Goal: Transaction & Acquisition: Purchase product/service

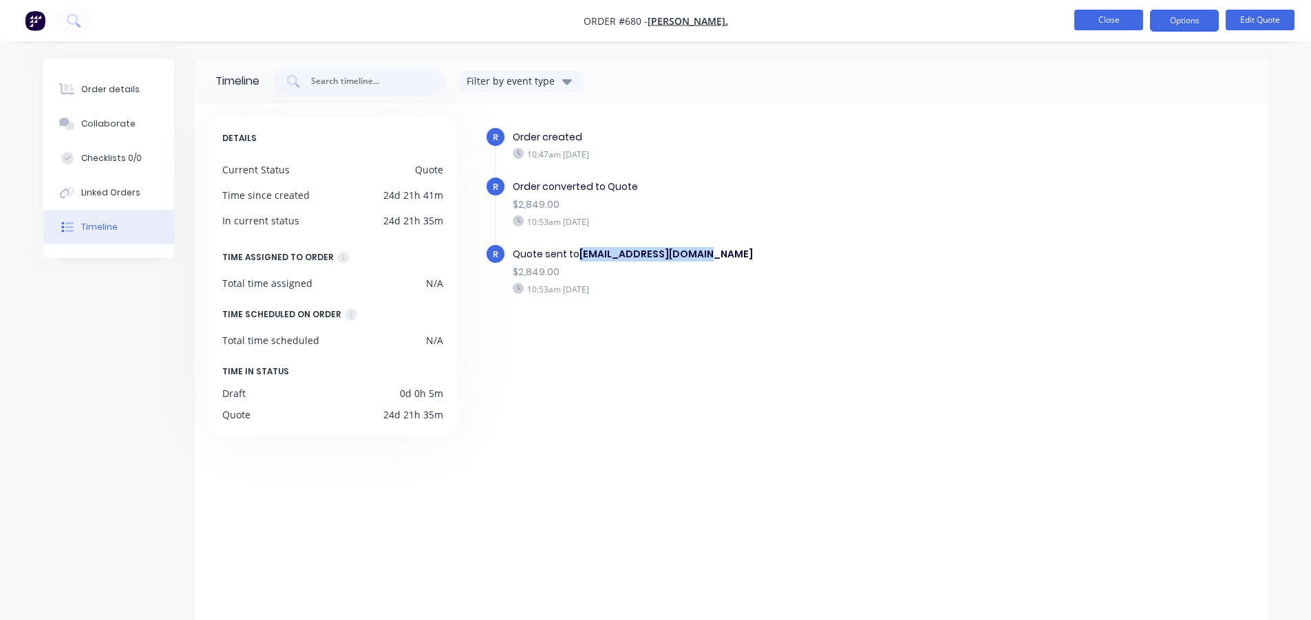
click at [1116, 23] on button "Close" at bounding box center [1108, 20] width 69 height 21
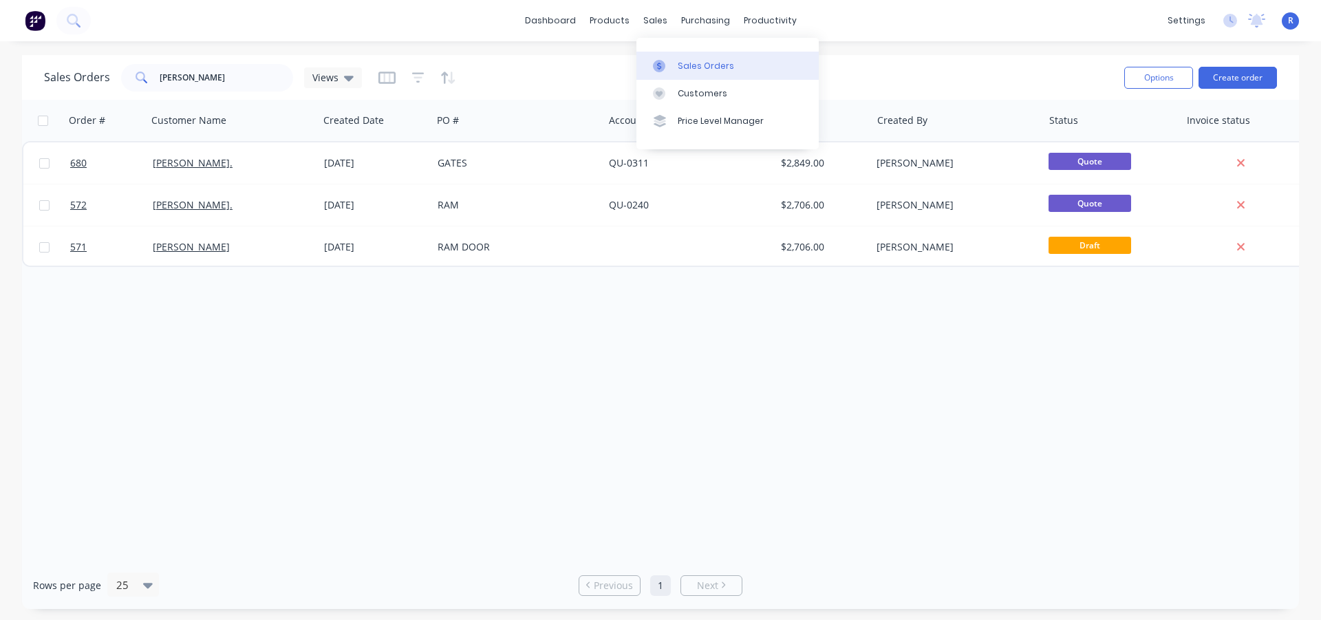
click at [692, 61] on div "Sales Orders" at bounding box center [706, 66] width 56 height 12
click at [743, 75] on link "Purchase Orders" at bounding box center [763, 66] width 182 height 28
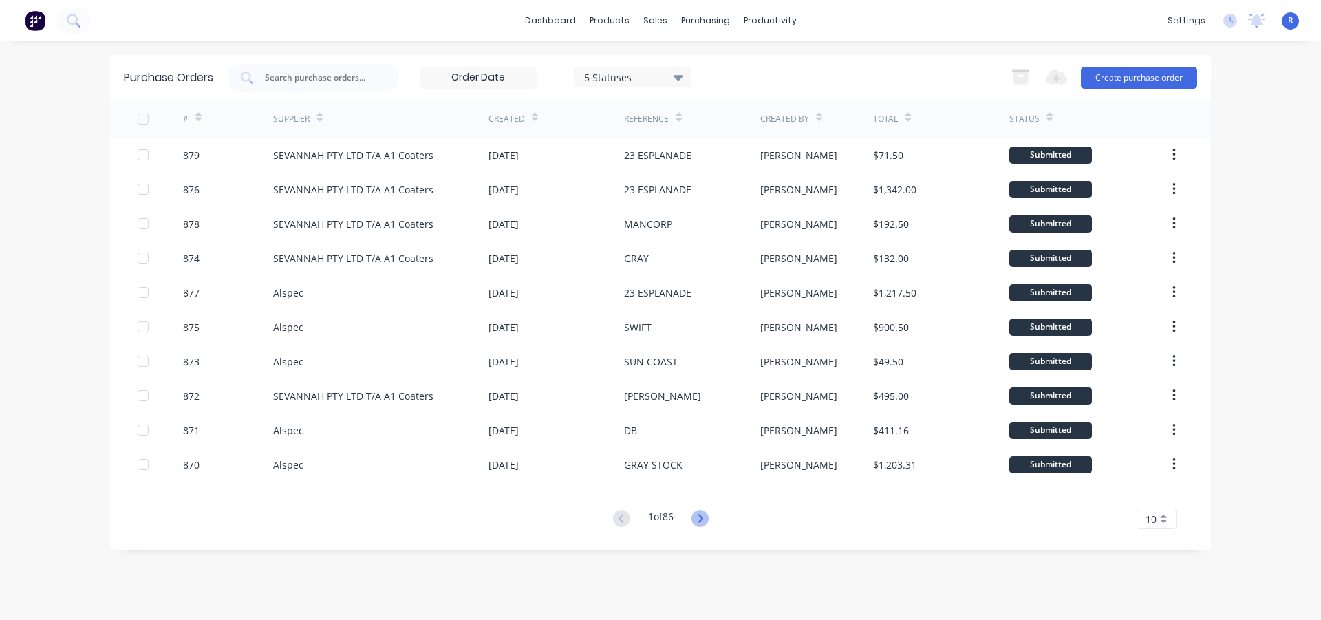
click at [699, 517] on icon at bounding box center [700, 518] width 17 height 17
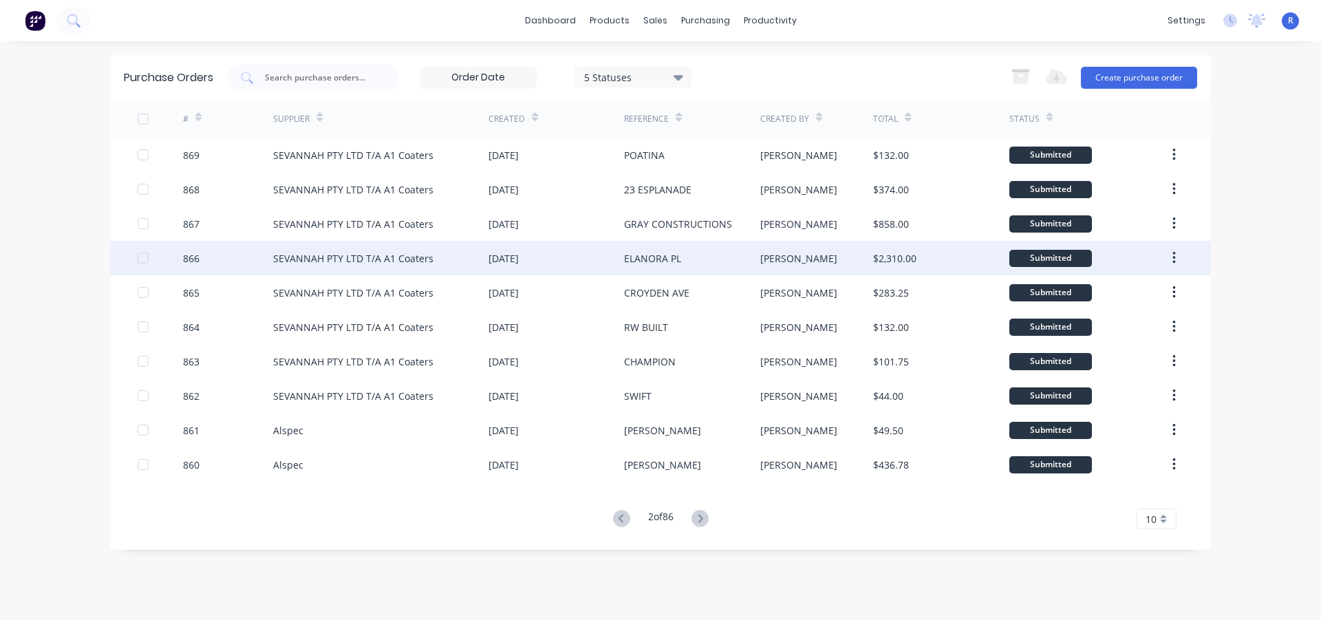
click at [704, 264] on div "ELANORA PL" at bounding box center [692, 258] width 136 height 34
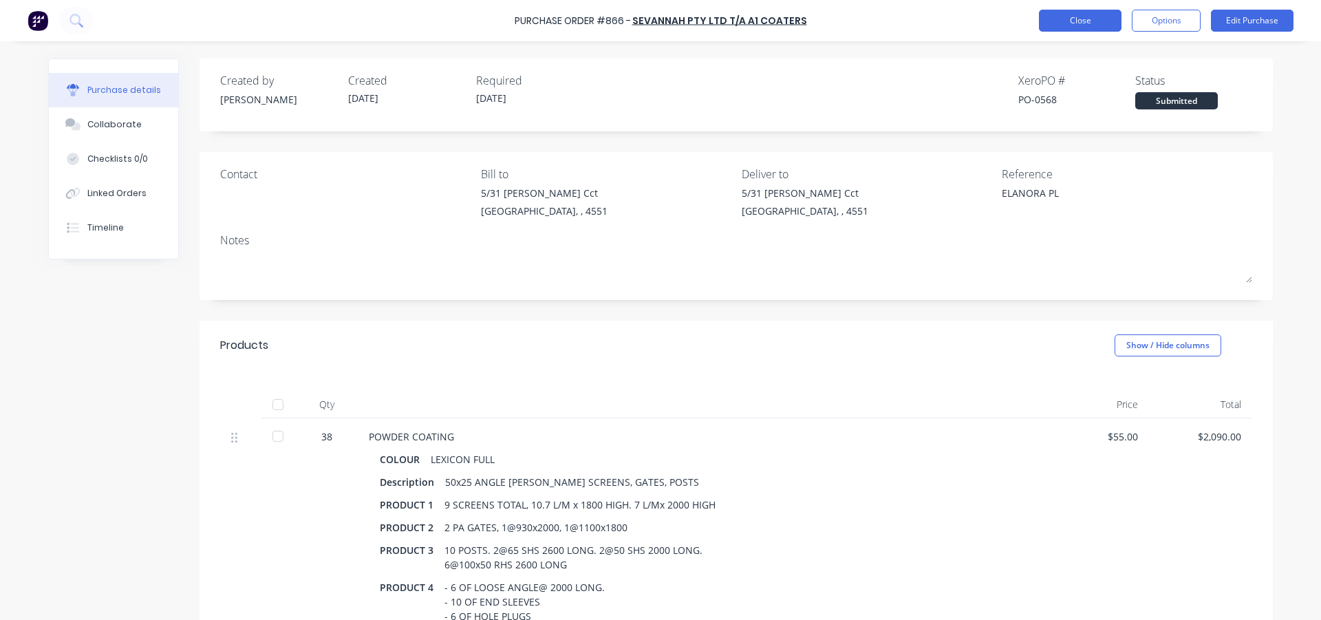
click at [1091, 14] on button "Close" at bounding box center [1080, 21] width 83 height 22
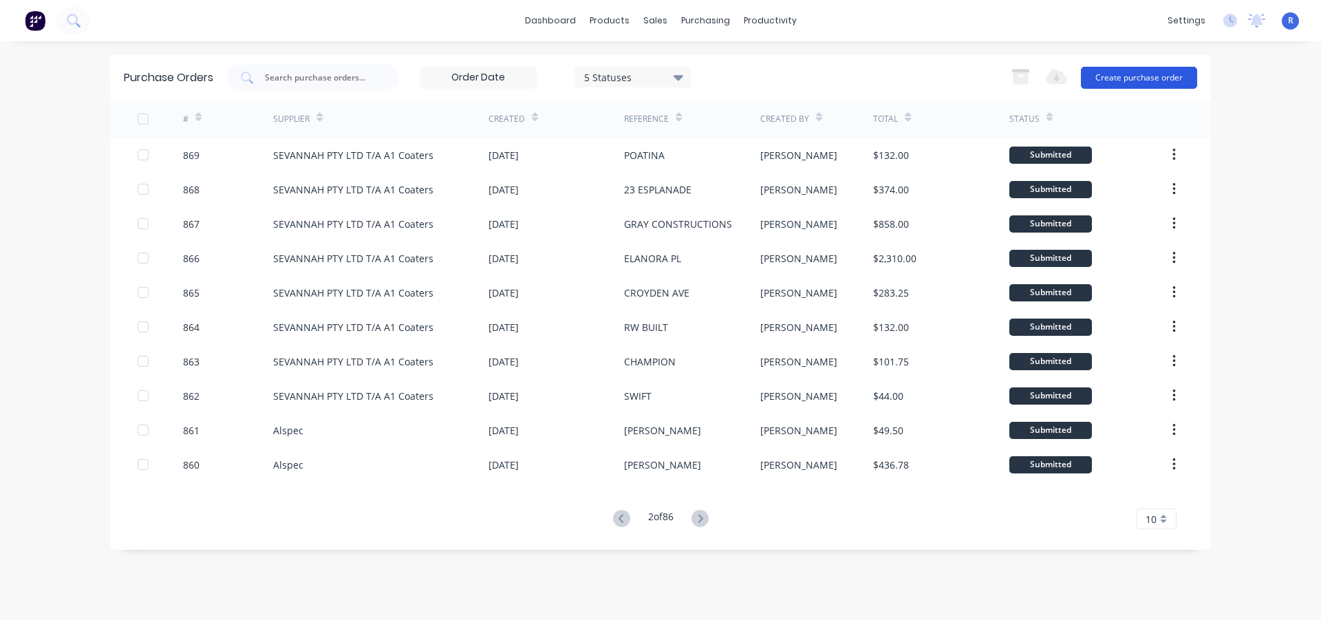
click at [1173, 82] on button "Create purchase order" at bounding box center [1139, 78] width 116 height 22
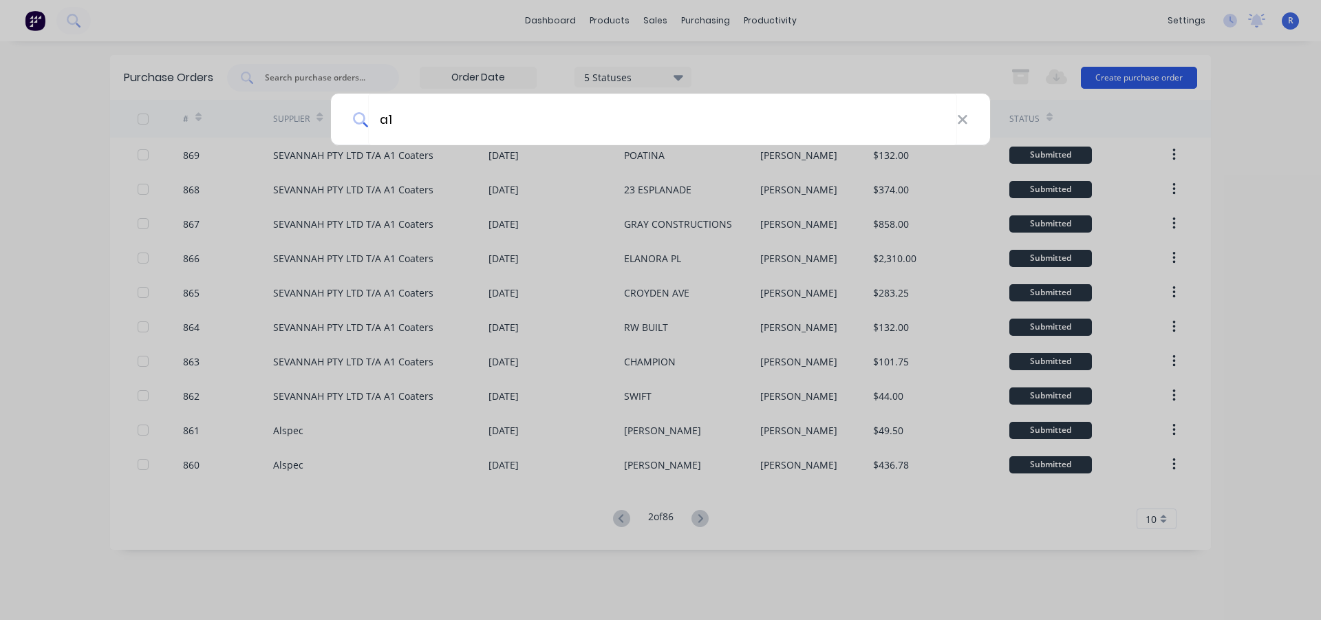
type input "a1"
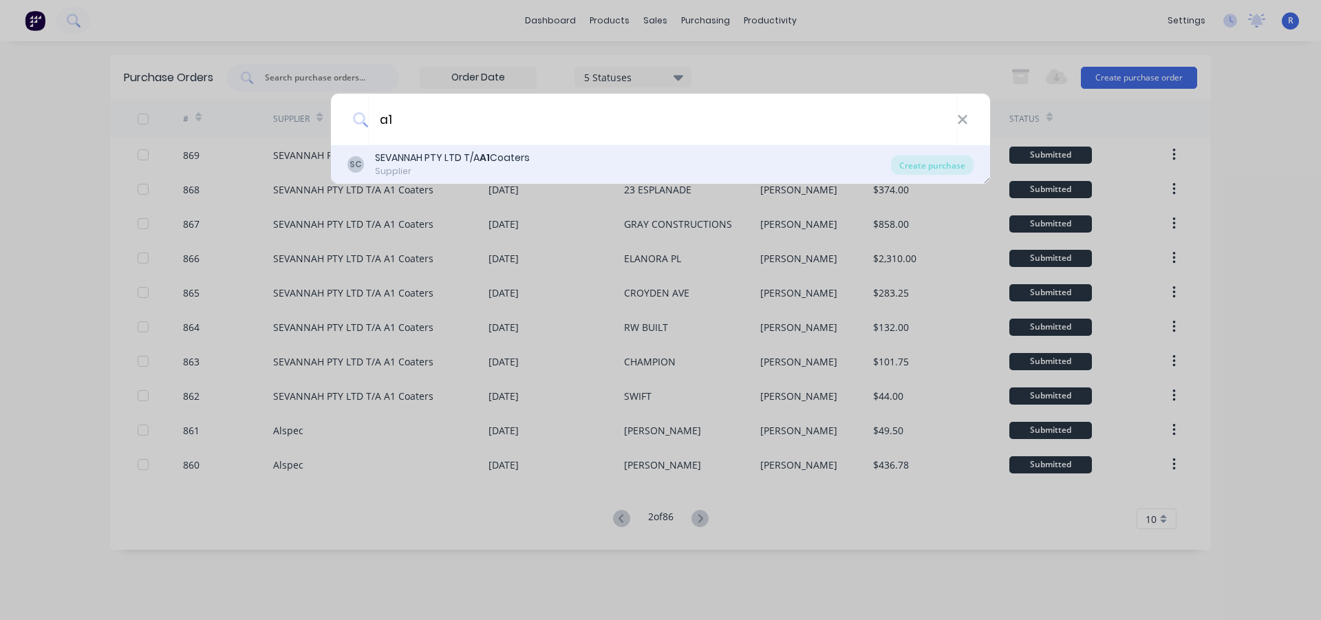
click at [553, 156] on div "SC SEVANNAH PTY LTD T/A A1 Coaters Supplier" at bounding box center [619, 164] width 544 height 27
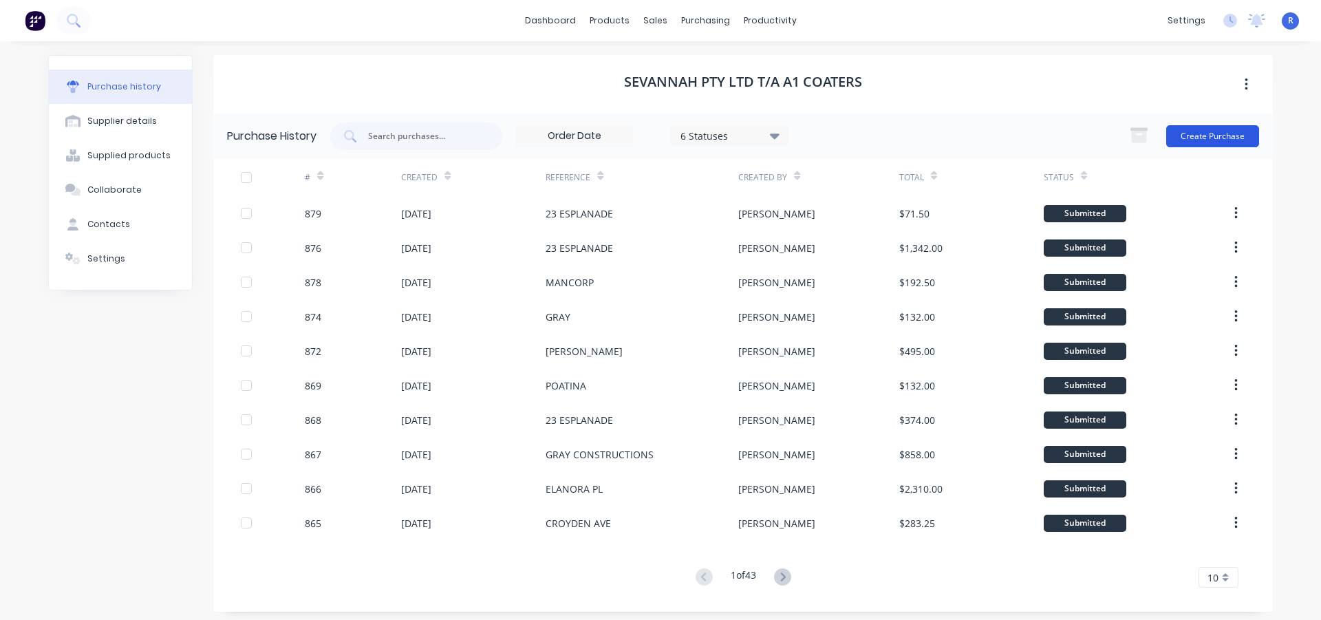
click at [1236, 138] on button "Create Purchase" at bounding box center [1212, 136] width 93 height 22
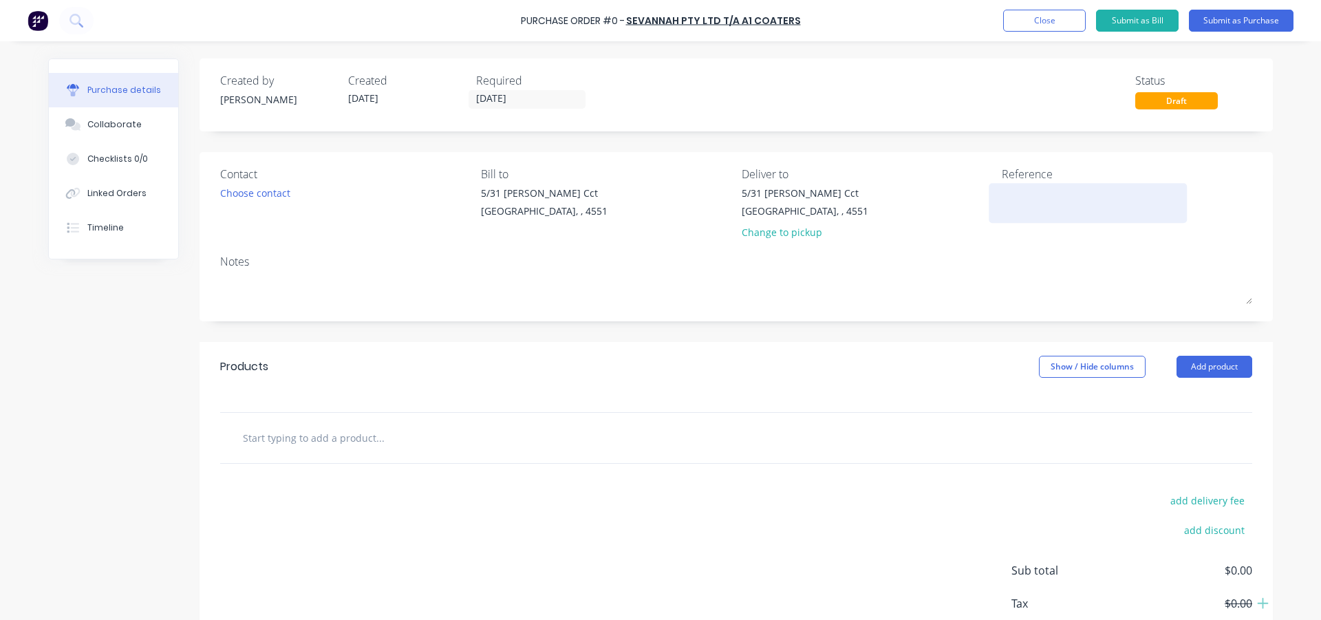
click at [1030, 193] on textarea at bounding box center [1088, 201] width 172 height 31
type textarea "x"
type textarea "E"
type textarea "x"
type textarea "EL"
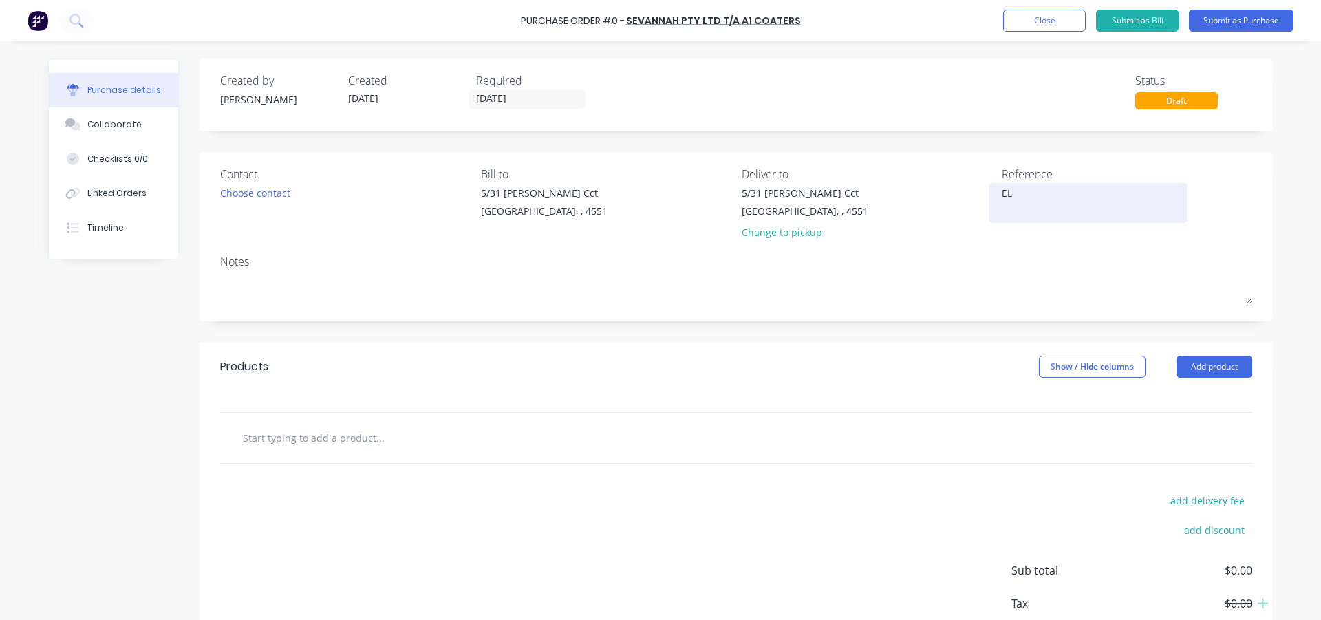
type textarea "x"
type textarea "ELA"
type textarea "x"
type textarea "ELAN"
type textarea "x"
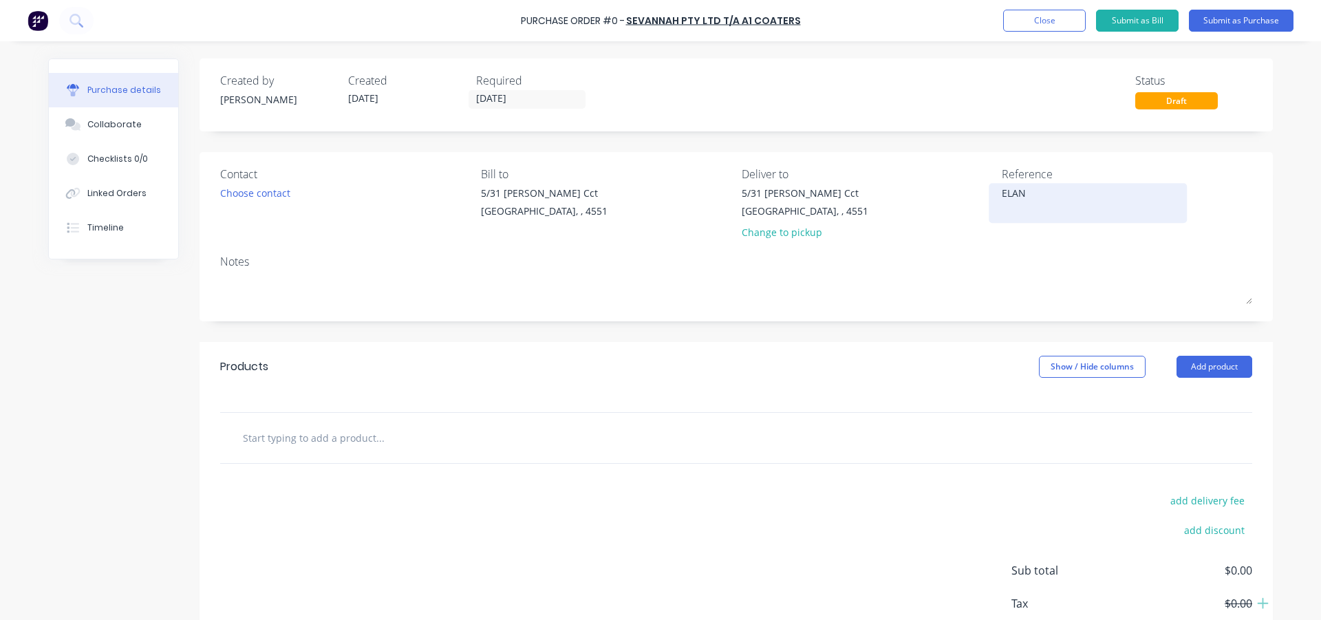
type textarea "[PERSON_NAME]"
type textarea "x"
type textarea "[PERSON_NAME]"
type textarea "x"
type textarea "ELANORA"
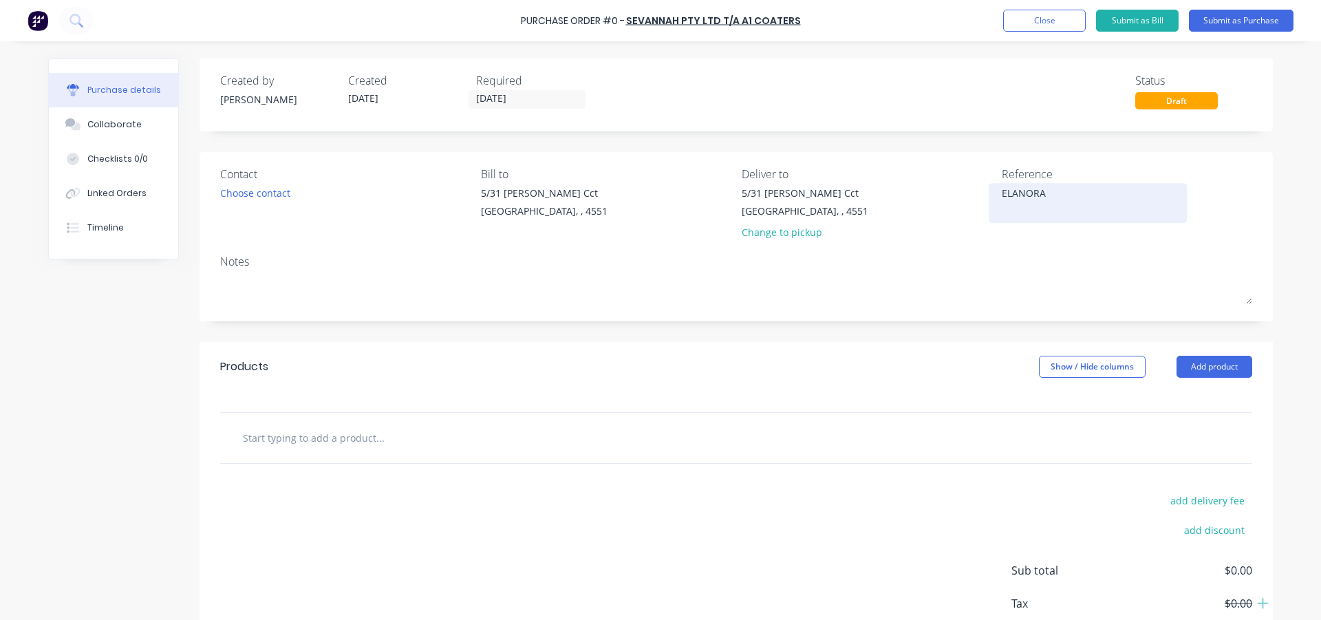
type textarea "x"
type textarea "ELANORA"
click at [1188, 363] on button "Add product" at bounding box center [1215, 367] width 76 height 22
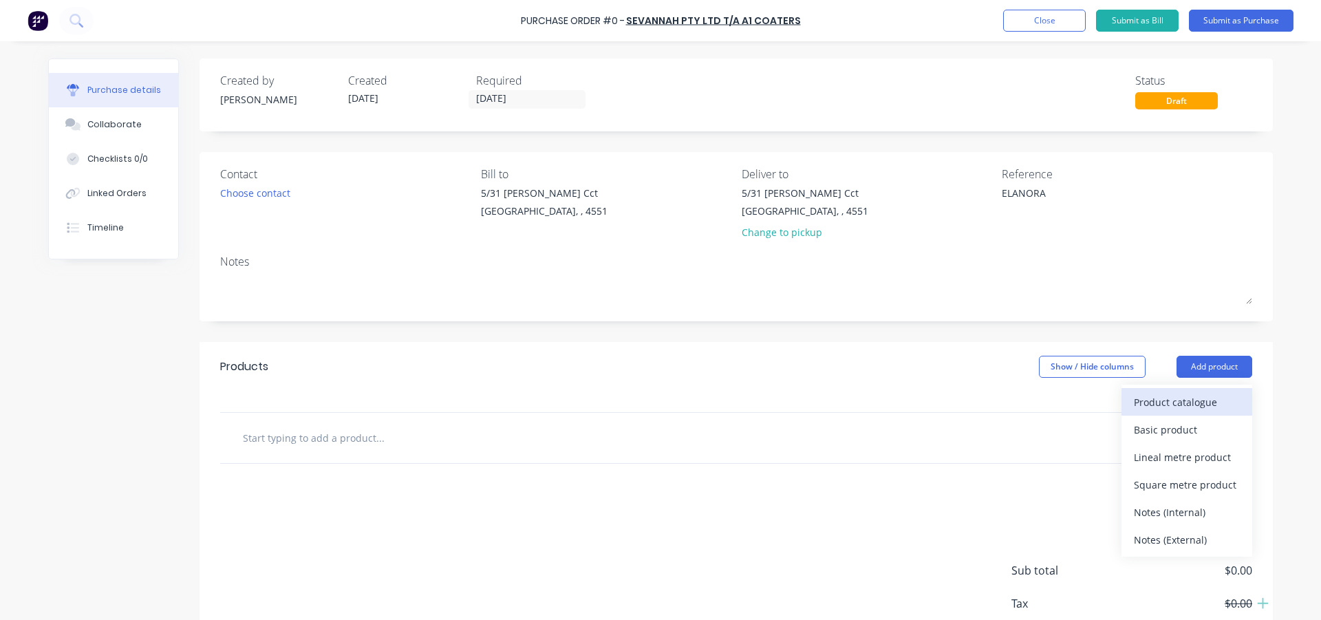
click at [1180, 402] on div "Product catalogue" at bounding box center [1187, 402] width 106 height 20
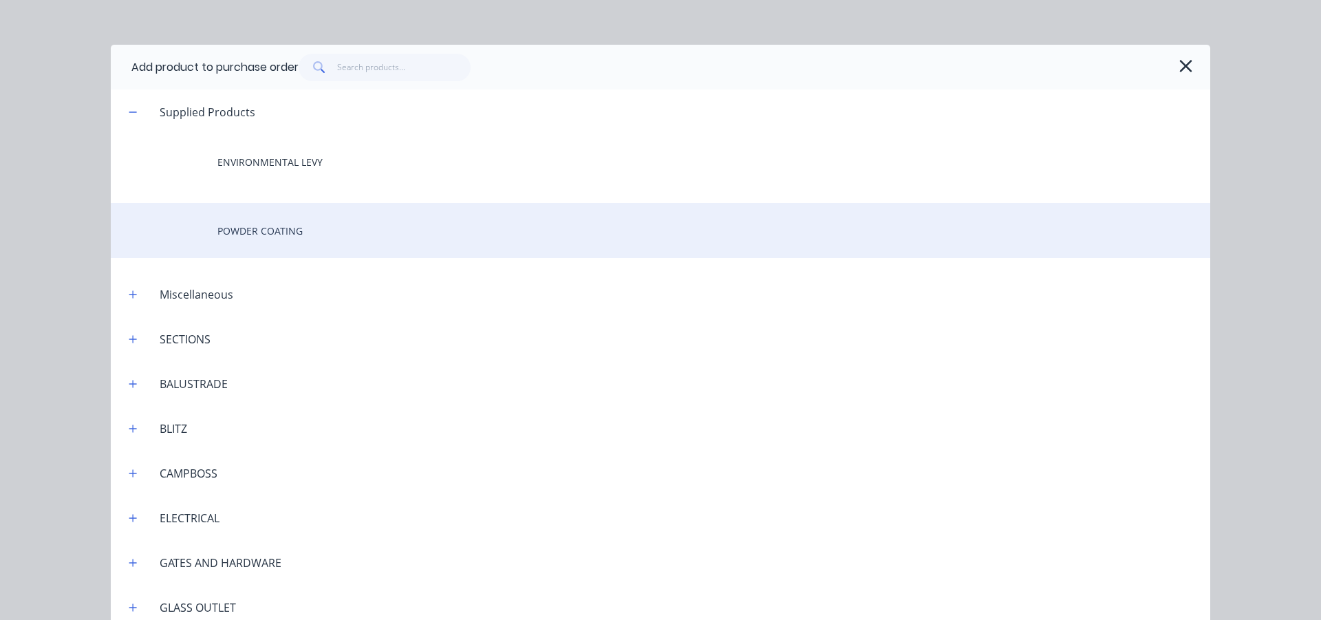
click at [306, 231] on div "POWDER COATING" at bounding box center [661, 230] width 1100 height 55
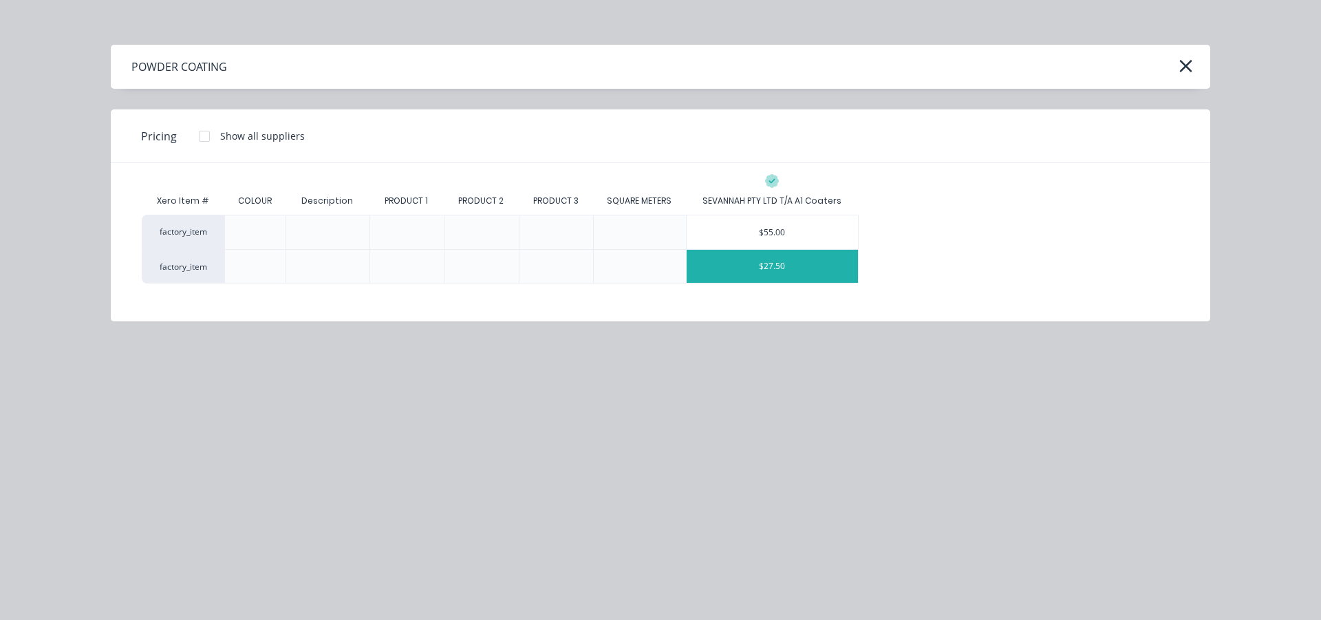
click at [787, 260] on div "$27.50" at bounding box center [773, 266] width 172 height 33
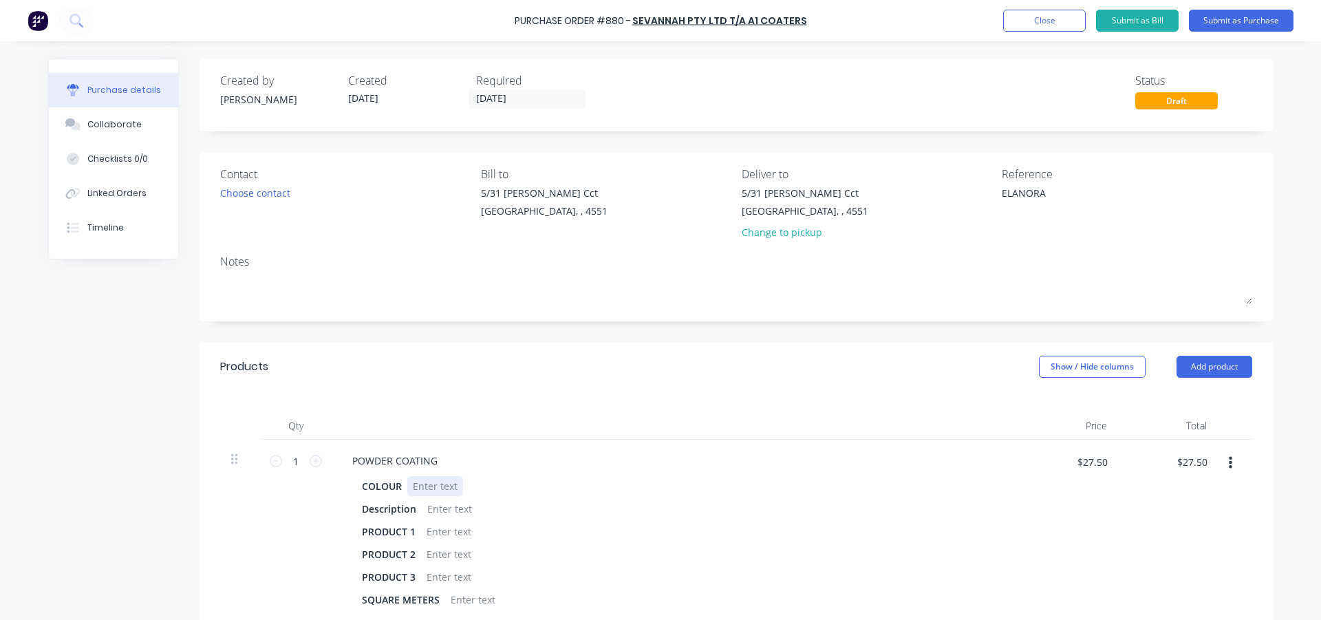
type textarea "x"
click at [429, 486] on div at bounding box center [435, 486] width 56 height 20
drag, startPoint x: 553, startPoint y: 407, endPoint x: 488, endPoint y: 449, distance: 76.7
click at [553, 407] on div "Qty Price Total 1 1 POWDER COATING COLOUR LEIXCON FULL Description PRODUCT 1 PR…" at bounding box center [736, 507] width 1073 height 230
click at [419, 488] on div "LEIXCON FULL" at bounding box center [444, 486] width 75 height 20
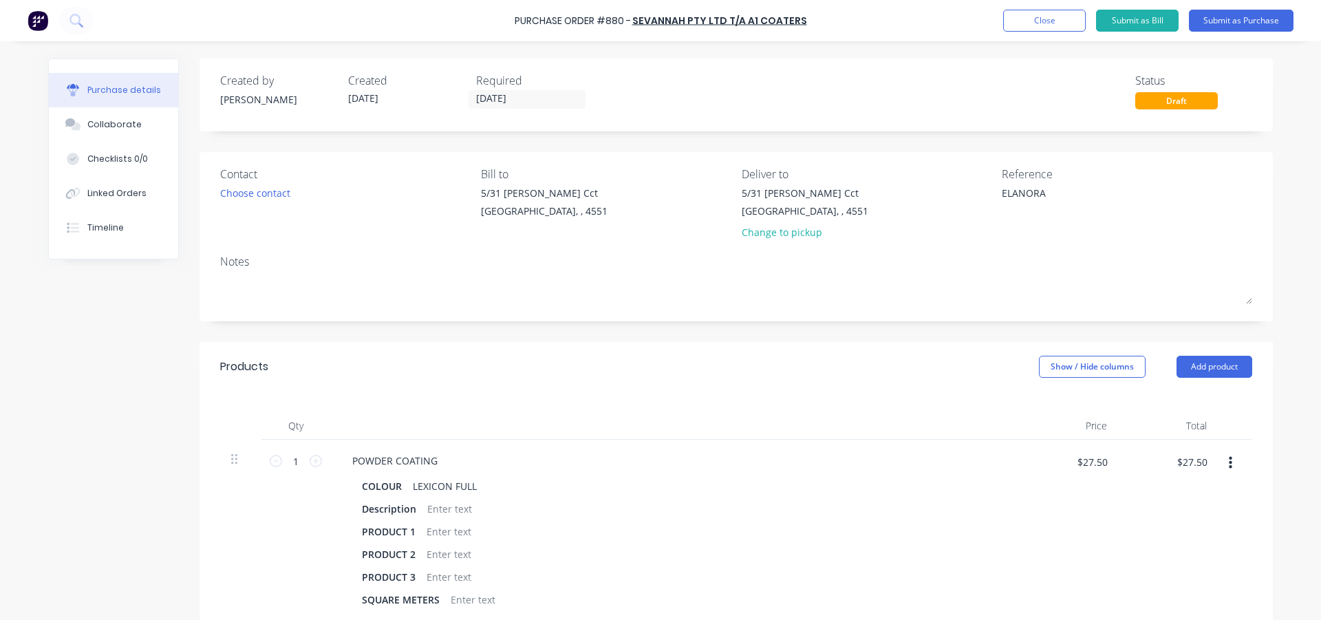
click at [524, 392] on div "Qty Price Total 1 1 POWDER COATING COLOUR LEXICON FULL Description PRODUCT 1 PR…" at bounding box center [736, 507] width 1073 height 230
type textarea "x"
click at [448, 508] on div at bounding box center [450, 509] width 56 height 20
click at [621, 383] on div "Products Show / Hide columns Add product" at bounding box center [736, 367] width 1073 height 50
click at [1214, 358] on button "Add product" at bounding box center [1215, 367] width 76 height 22
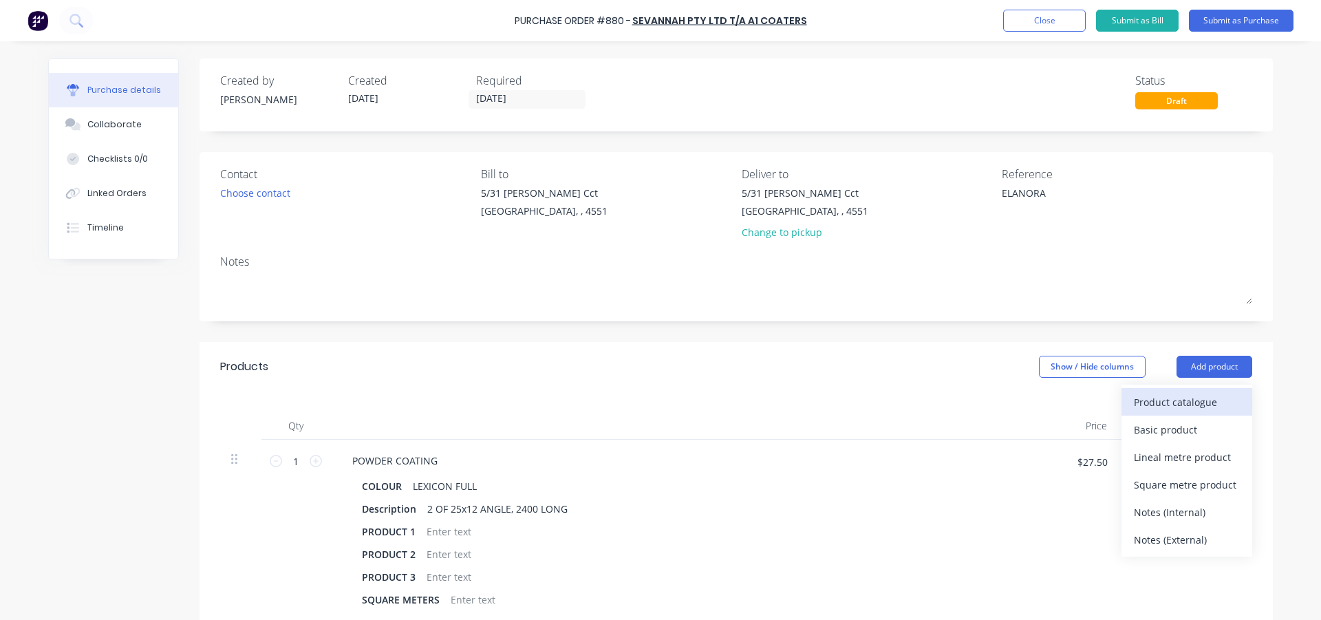
click at [1182, 394] on div "Product catalogue" at bounding box center [1187, 402] width 106 height 20
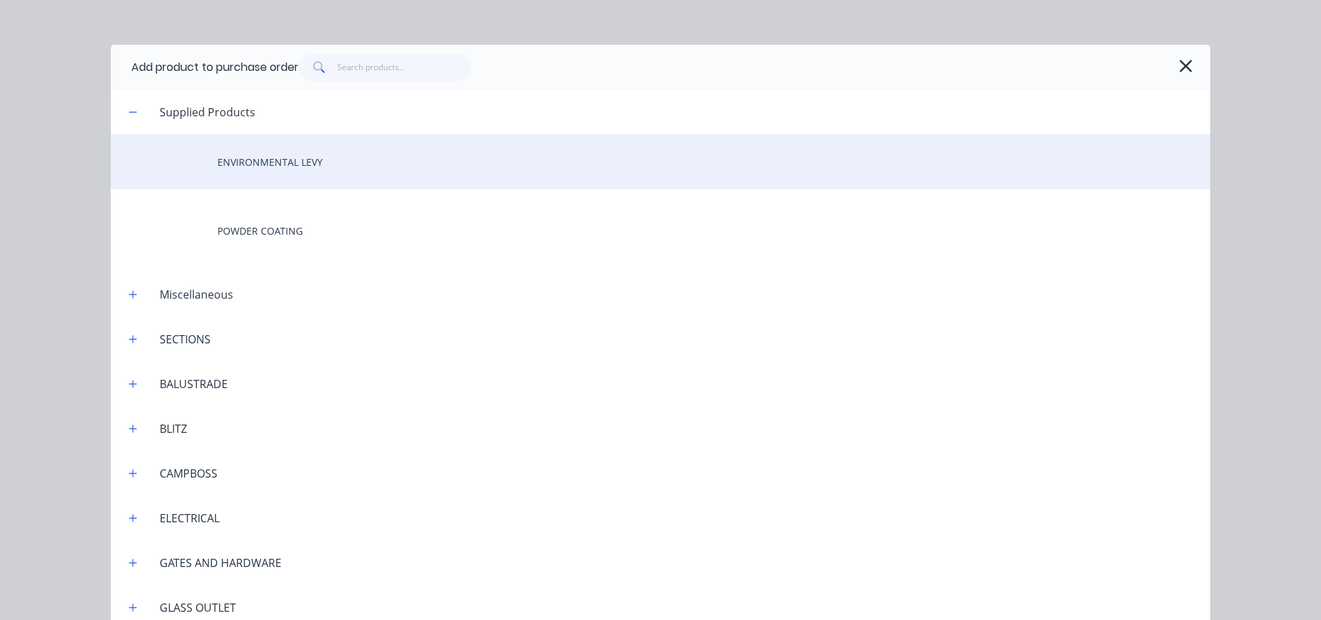
click at [244, 170] on div "ENVIRONMENTAL LEVY" at bounding box center [661, 161] width 1100 height 55
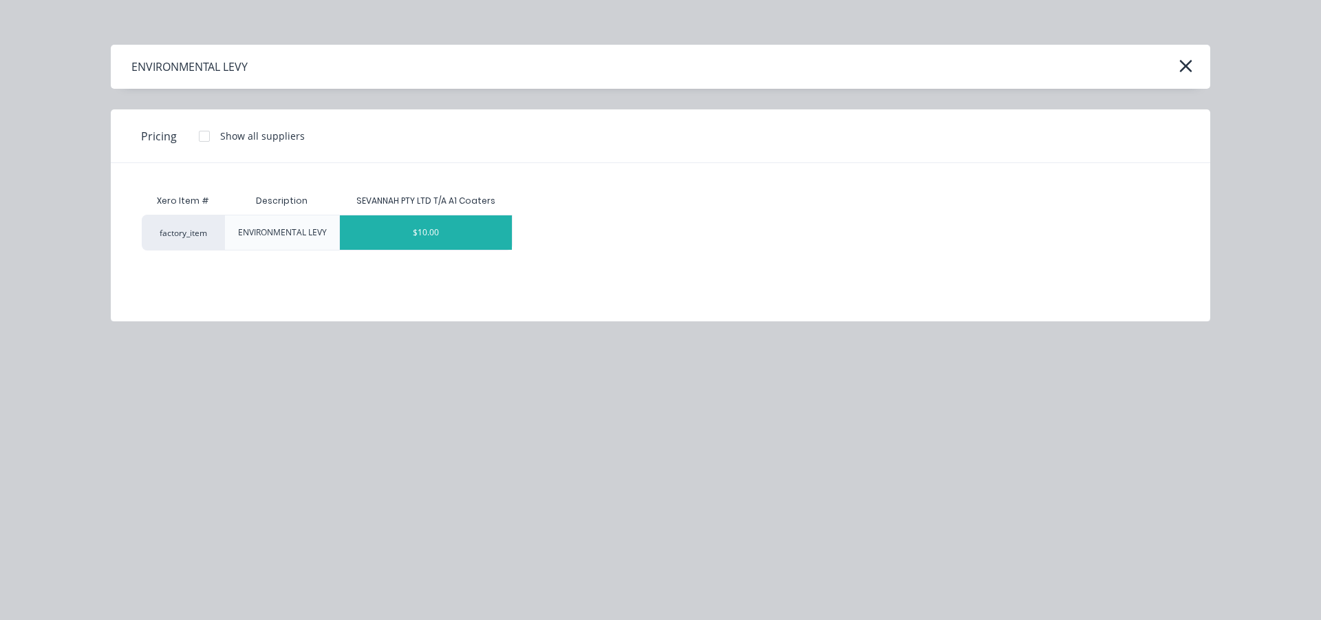
click at [472, 222] on div "$10.00" at bounding box center [426, 232] width 172 height 34
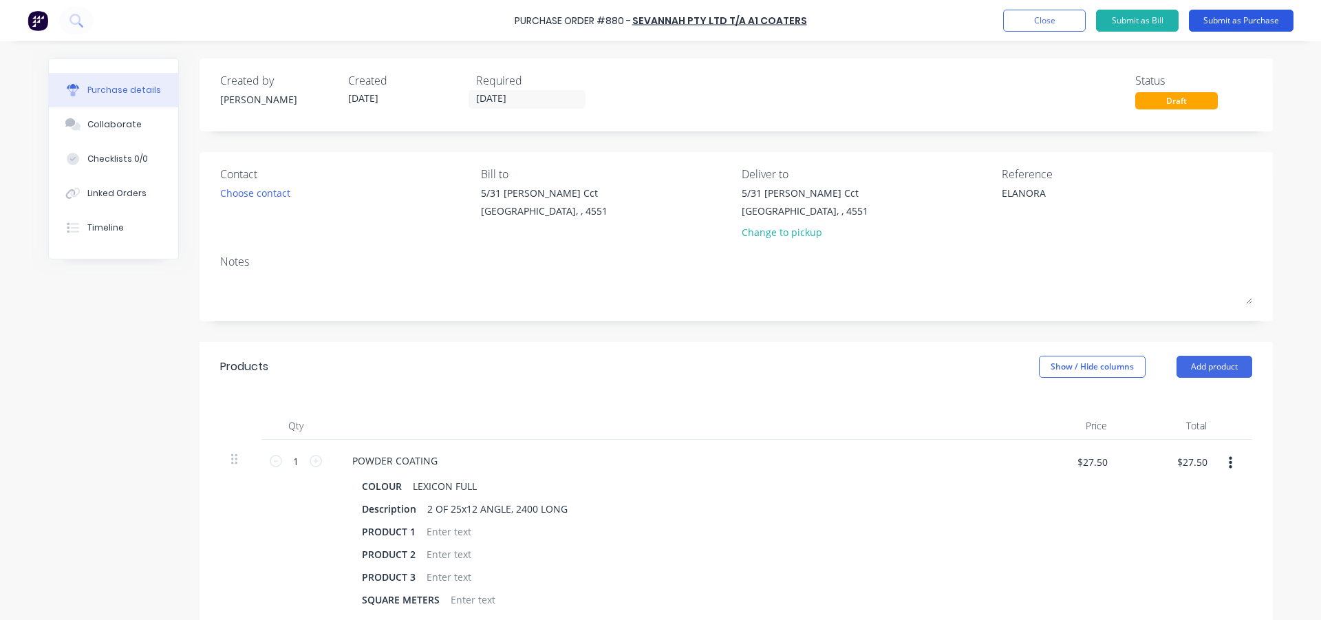
click at [1228, 17] on button "Submit as Purchase" at bounding box center [1241, 21] width 105 height 22
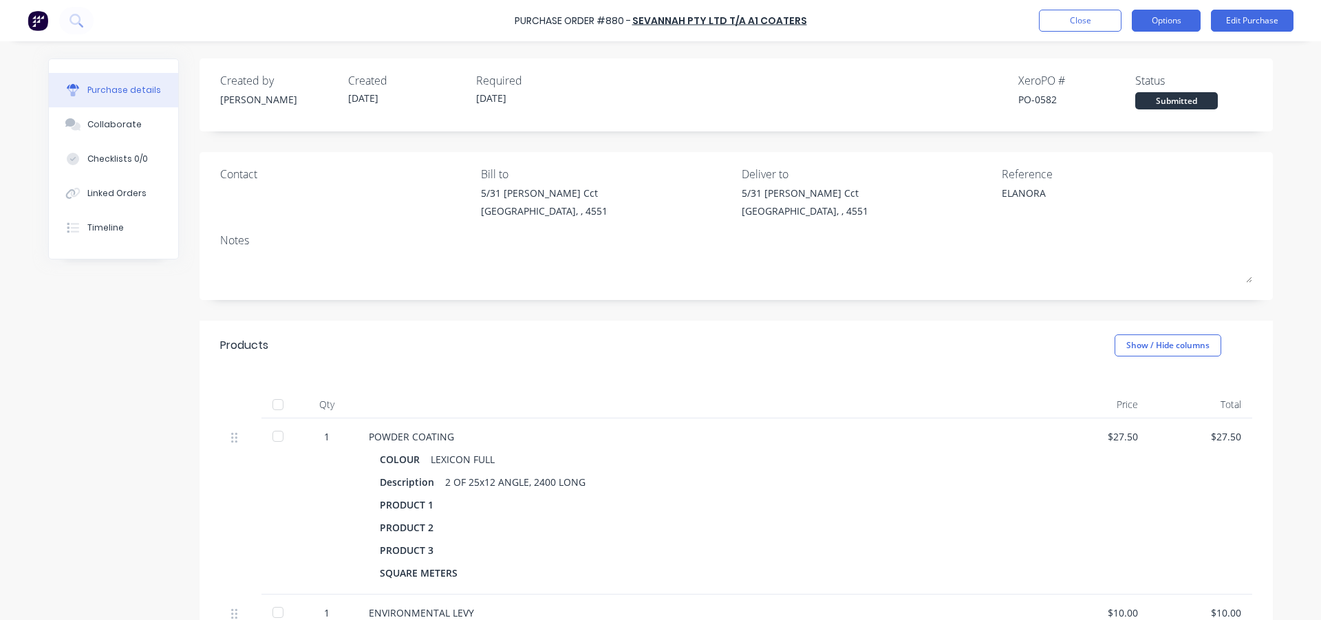
click at [1188, 21] on button "Options" at bounding box center [1166, 21] width 69 height 22
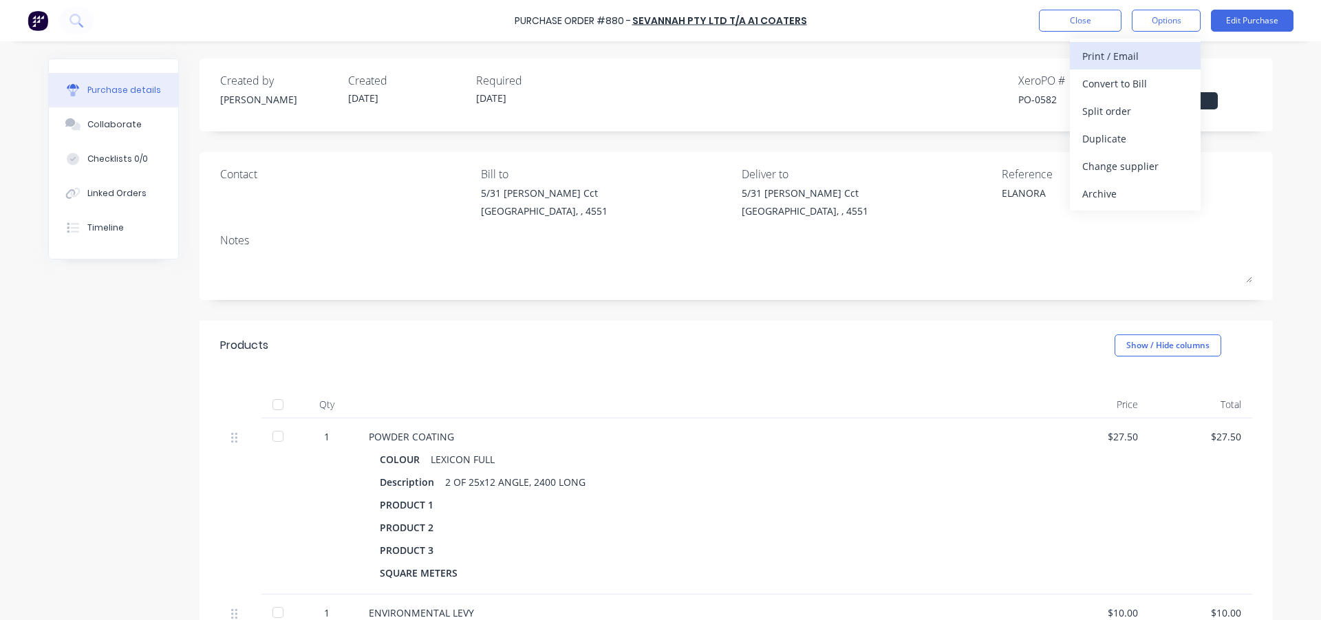
click at [1136, 54] on div "Print / Email" at bounding box center [1135, 56] width 106 height 20
click at [1113, 89] on div "With pricing" at bounding box center [1135, 84] width 106 height 20
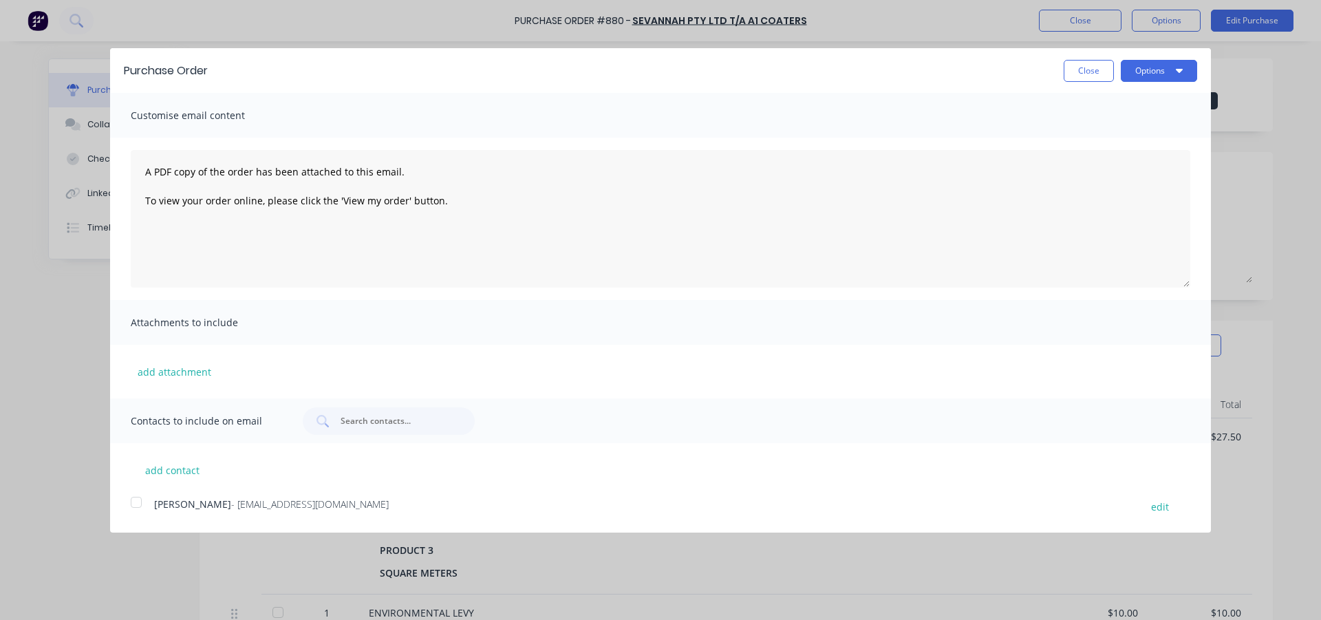
click at [133, 506] on div at bounding box center [136, 503] width 28 height 28
click at [1149, 62] on button "Options" at bounding box center [1159, 71] width 76 height 22
click at [1118, 107] on div "Print" at bounding box center [1132, 106] width 106 height 20
click at [1096, 136] on div "Email" at bounding box center [1132, 133] width 106 height 20
type textarea "x"
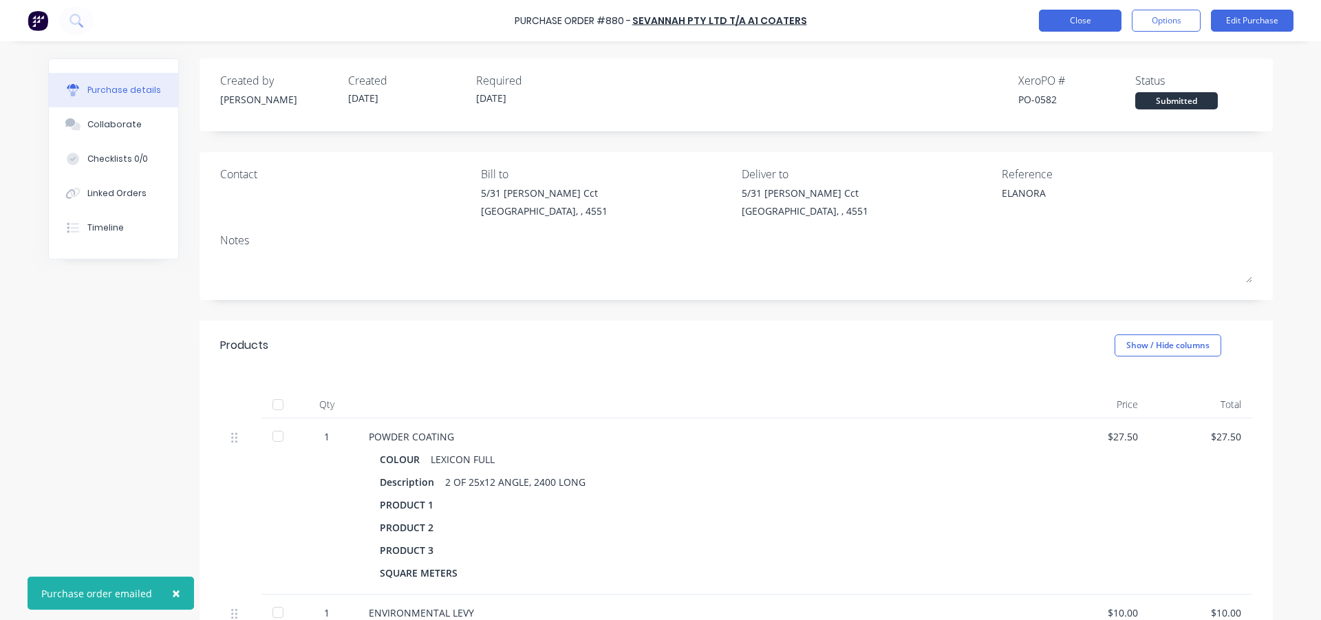
click at [1103, 14] on button "Close" at bounding box center [1080, 21] width 83 height 22
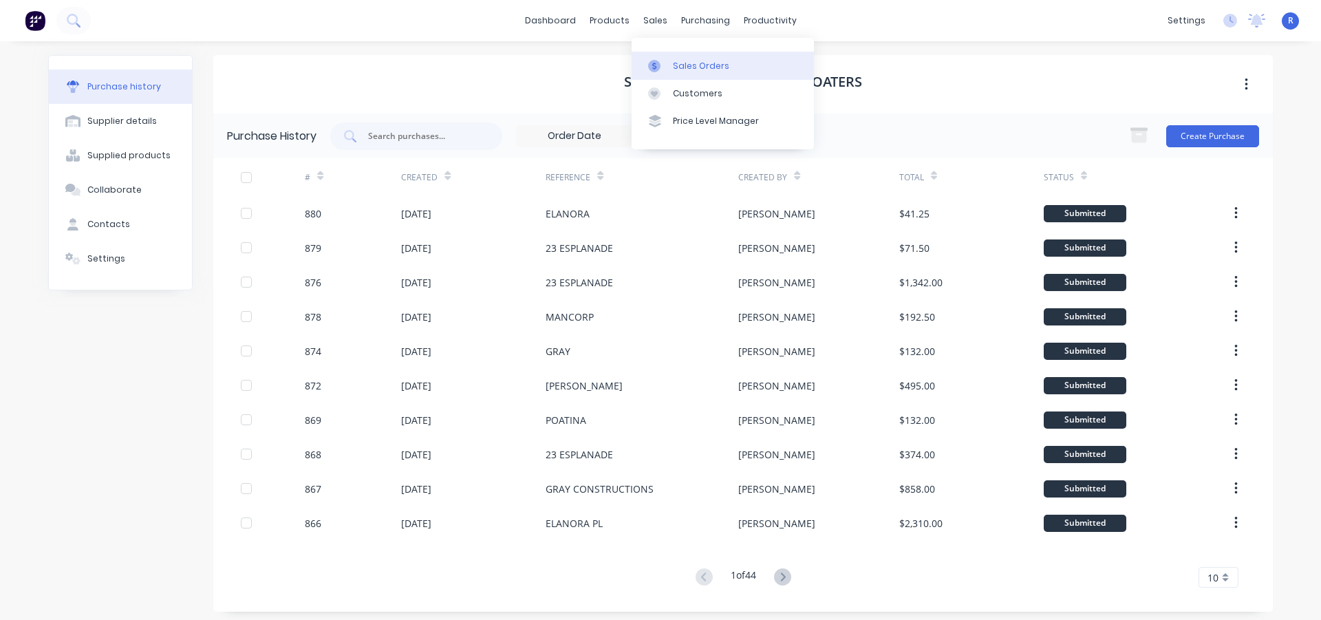
click at [671, 67] on link "Sales Orders" at bounding box center [723, 66] width 182 height 28
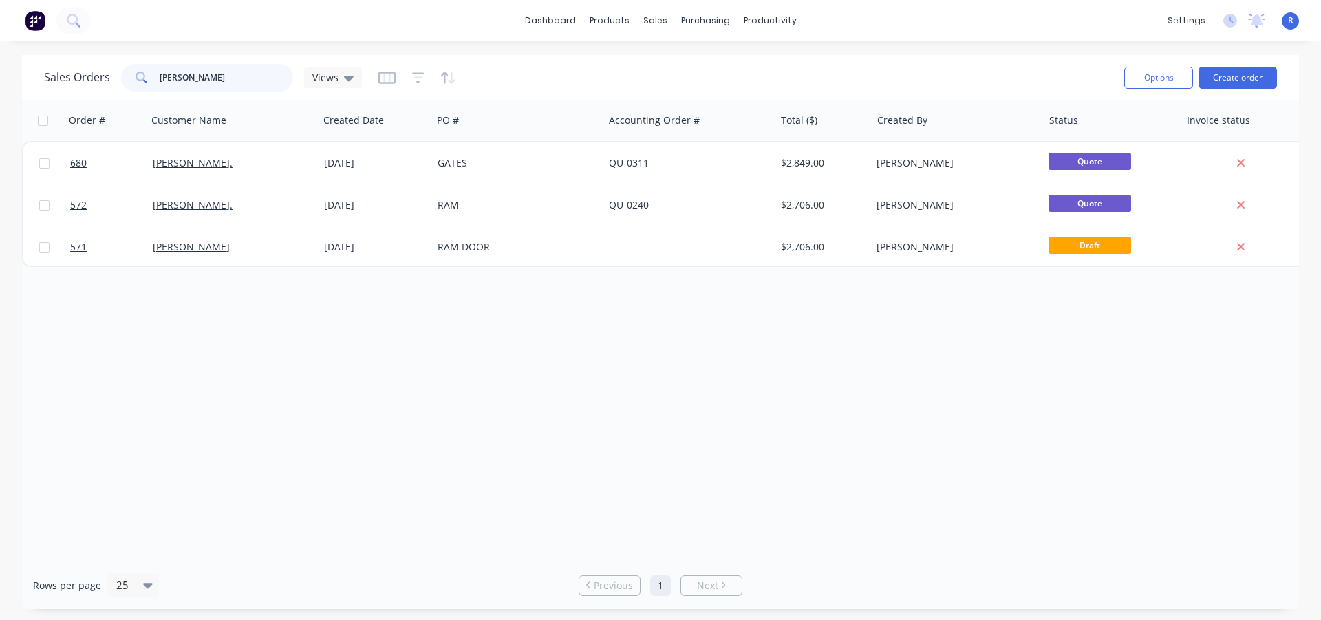
drag, startPoint x: 212, startPoint y: 81, endPoint x: 138, endPoint y: 81, distance: 74.3
click at [138, 81] on div "[PERSON_NAME]" at bounding box center [207, 78] width 172 height 28
type input "RW"
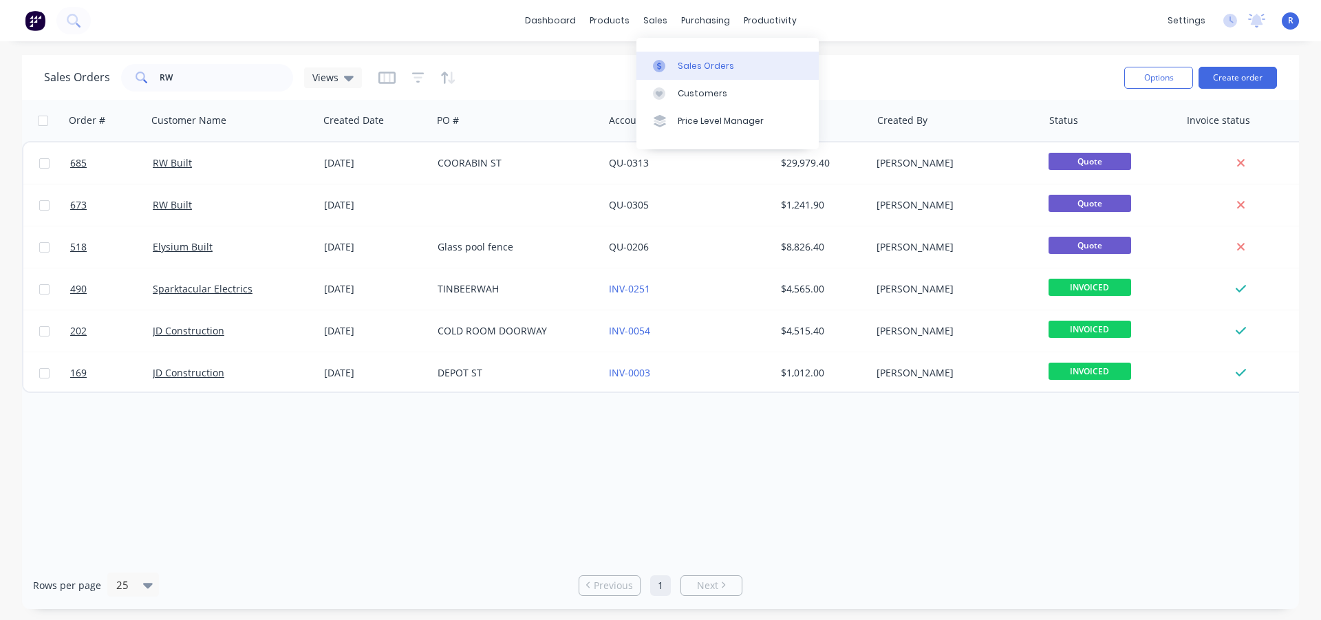
click at [678, 63] on div "Sales Orders" at bounding box center [706, 66] width 56 height 12
click at [252, 90] on input "RW" at bounding box center [227, 78] width 134 height 28
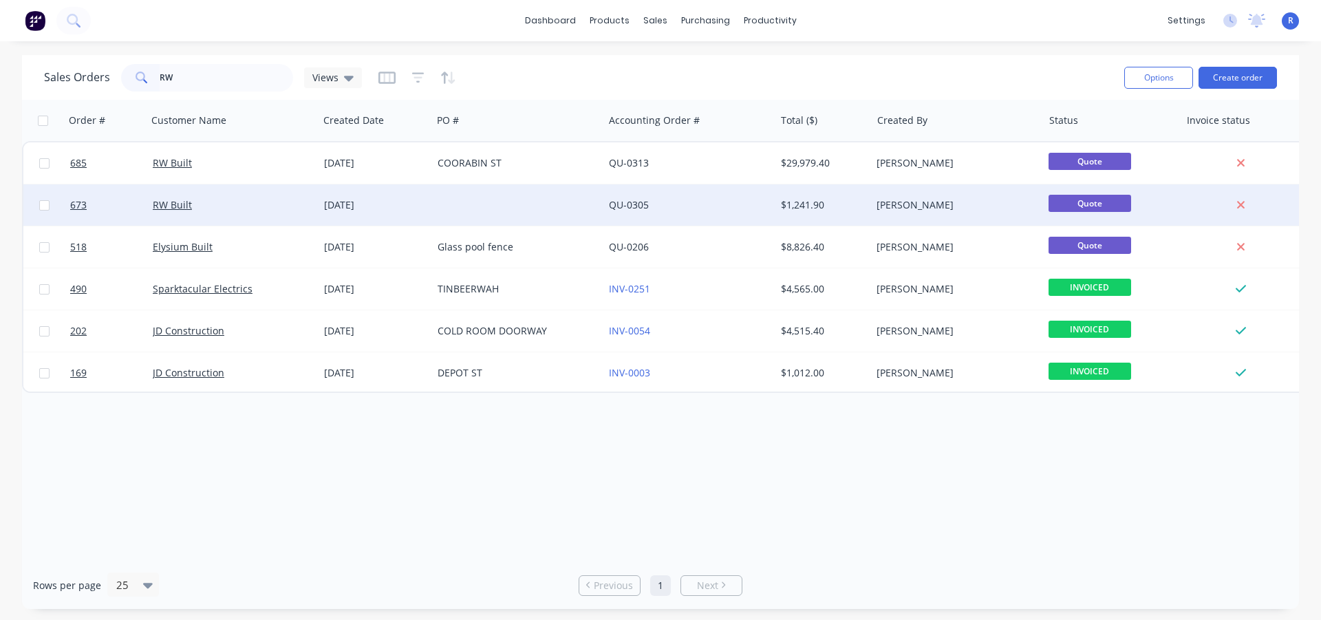
click at [475, 194] on div at bounding box center [517, 204] width 171 height 41
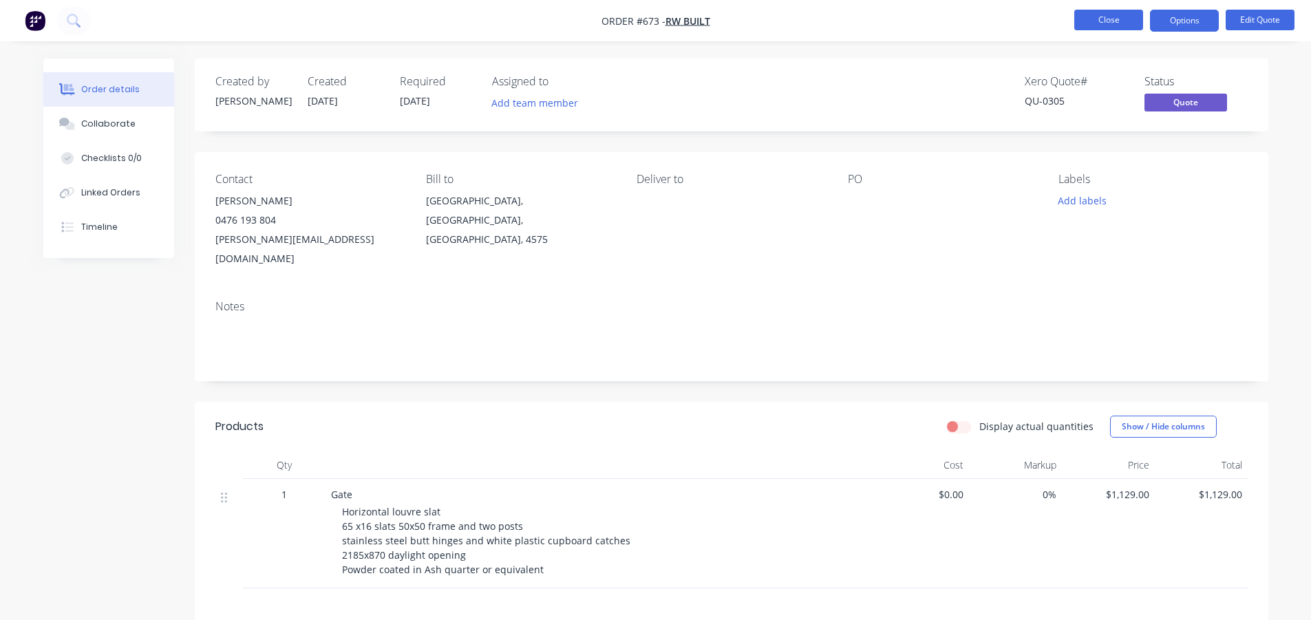
click at [1104, 16] on button "Close" at bounding box center [1108, 20] width 69 height 21
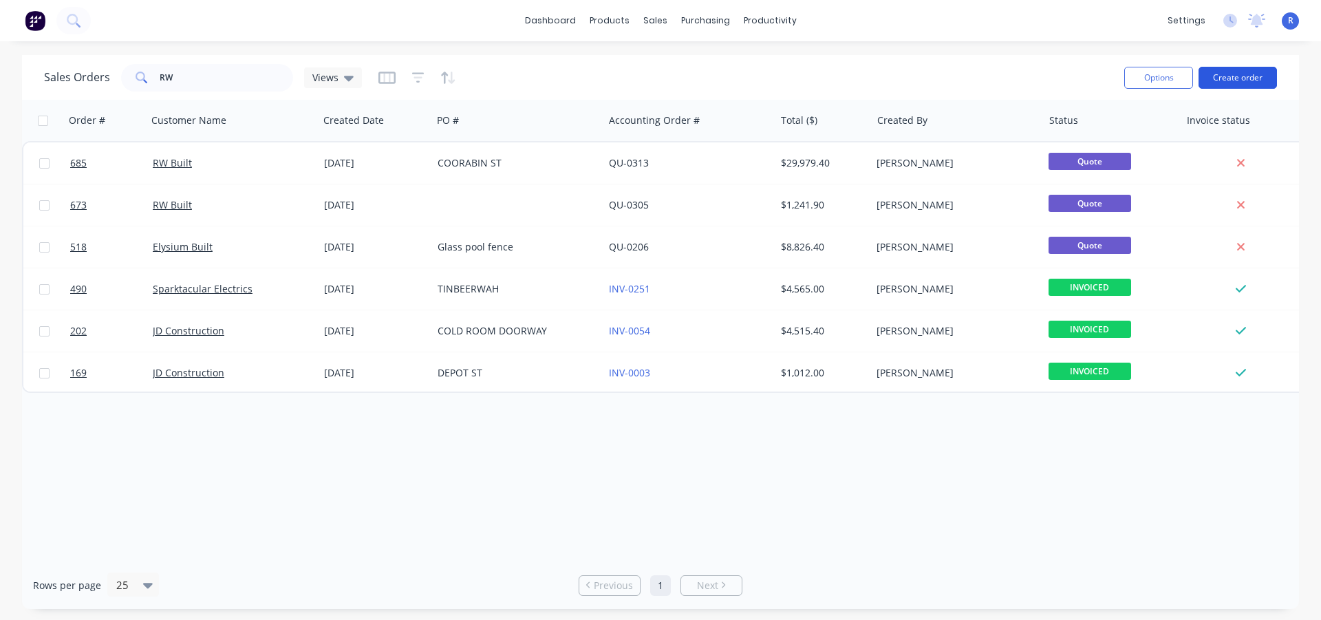
click at [1228, 75] on button "Create order" at bounding box center [1238, 78] width 78 height 22
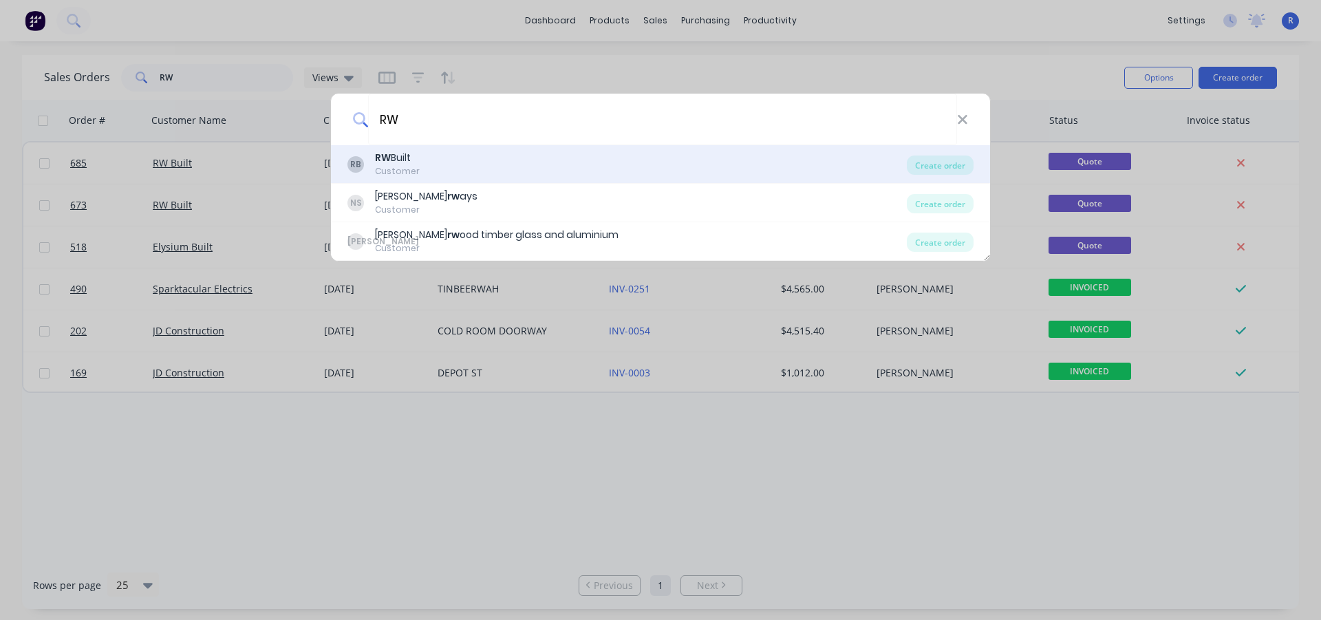
type input "RW"
click at [445, 168] on div "RB RW Built Customer" at bounding box center [626, 164] width 559 height 27
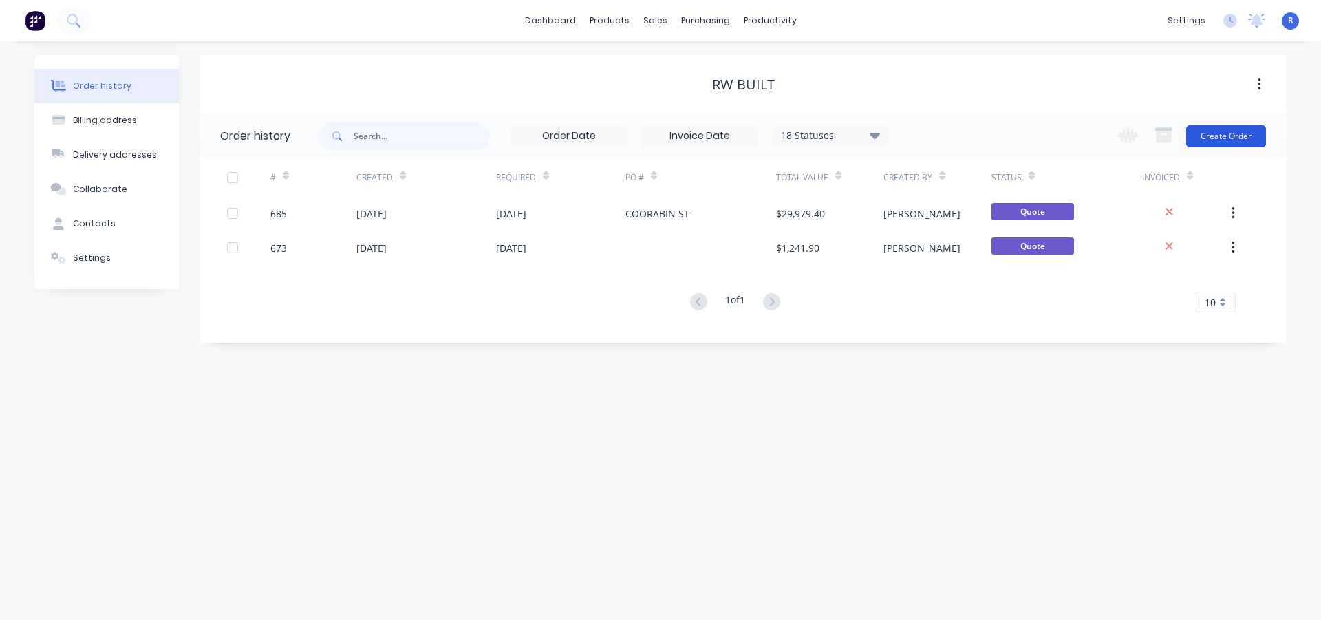
click at [1207, 133] on button "Create Order" at bounding box center [1226, 136] width 80 height 22
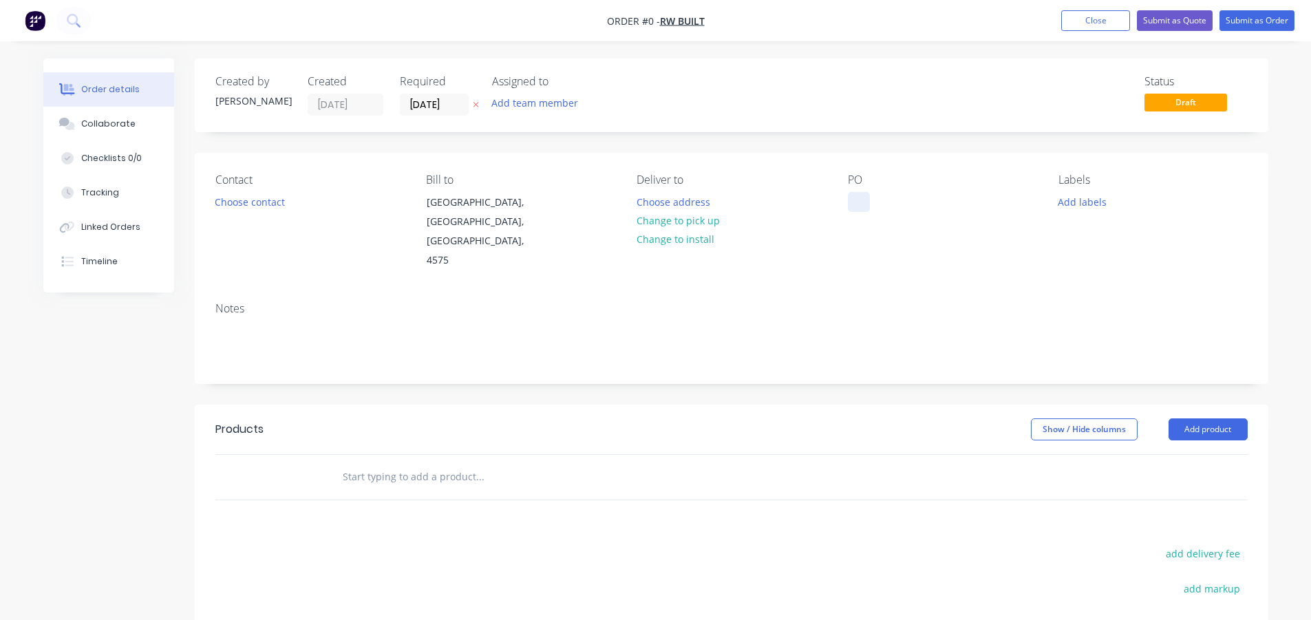
click at [868, 202] on div at bounding box center [859, 202] width 22 height 20
click at [1205, 394] on div "Order details Collaborate Checklists 0/0 Tracking Linked Orders Timeline Order …" at bounding box center [656, 454] width 1252 height 793
click at [1203, 418] on button "Add product" at bounding box center [1207, 429] width 79 height 22
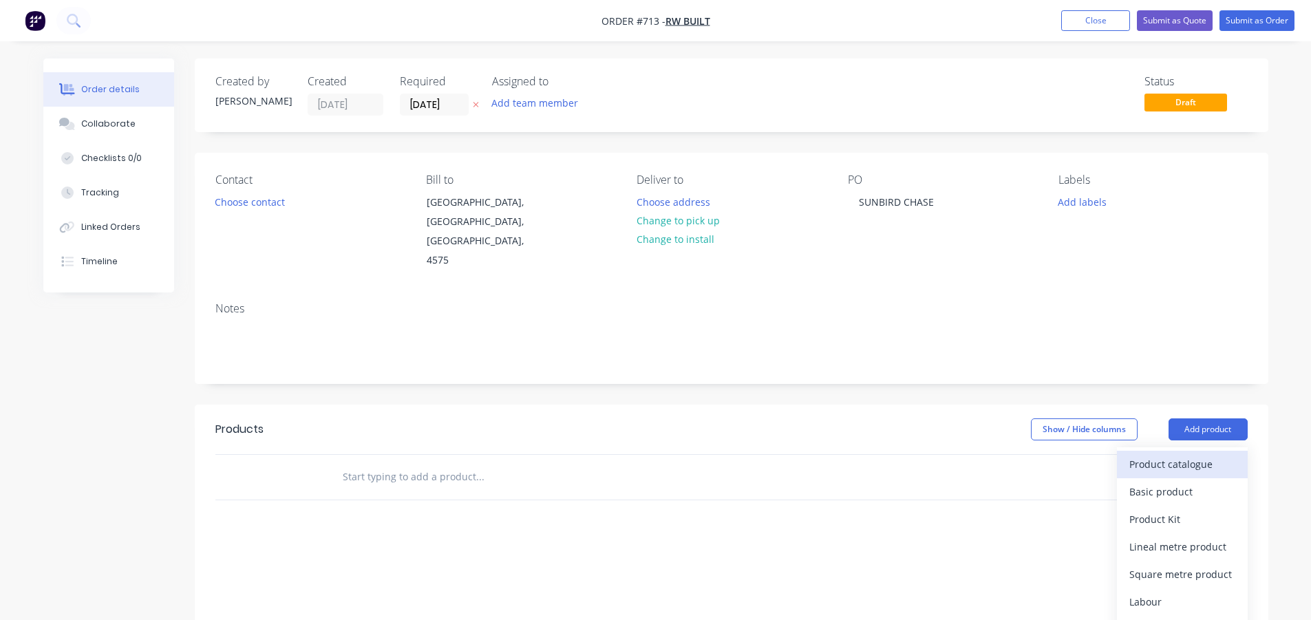
click at [1182, 454] on div "Product catalogue" at bounding box center [1182, 464] width 106 height 20
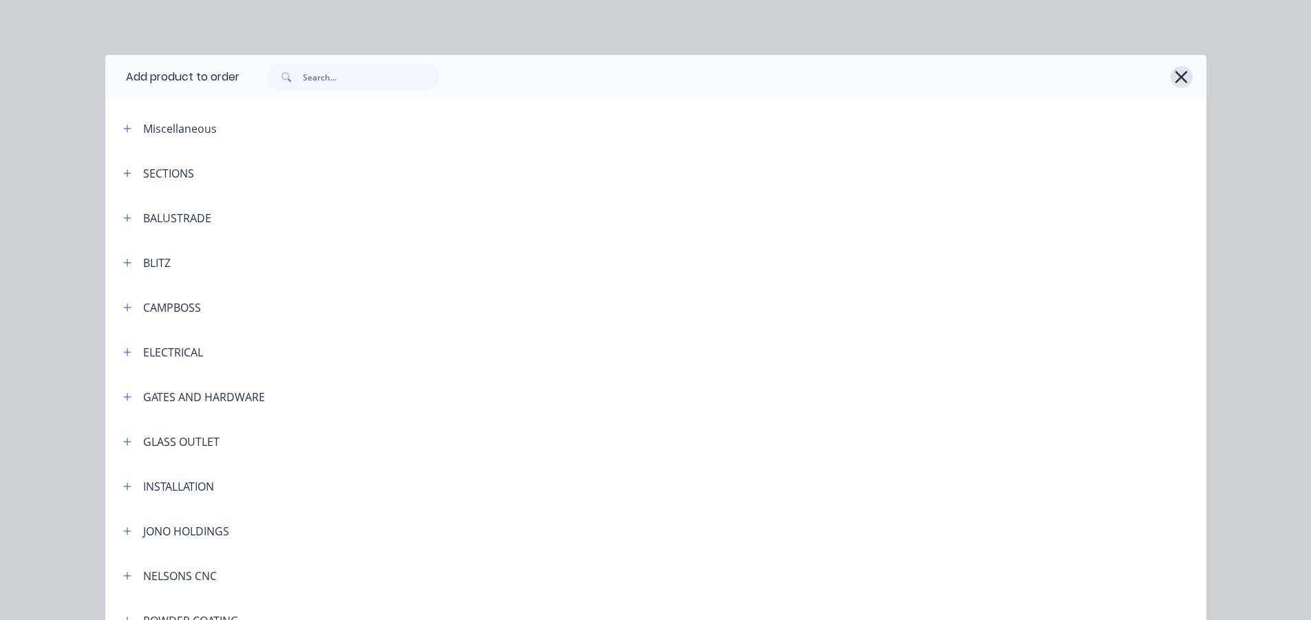
click at [1175, 78] on icon "button" at bounding box center [1181, 77] width 12 height 12
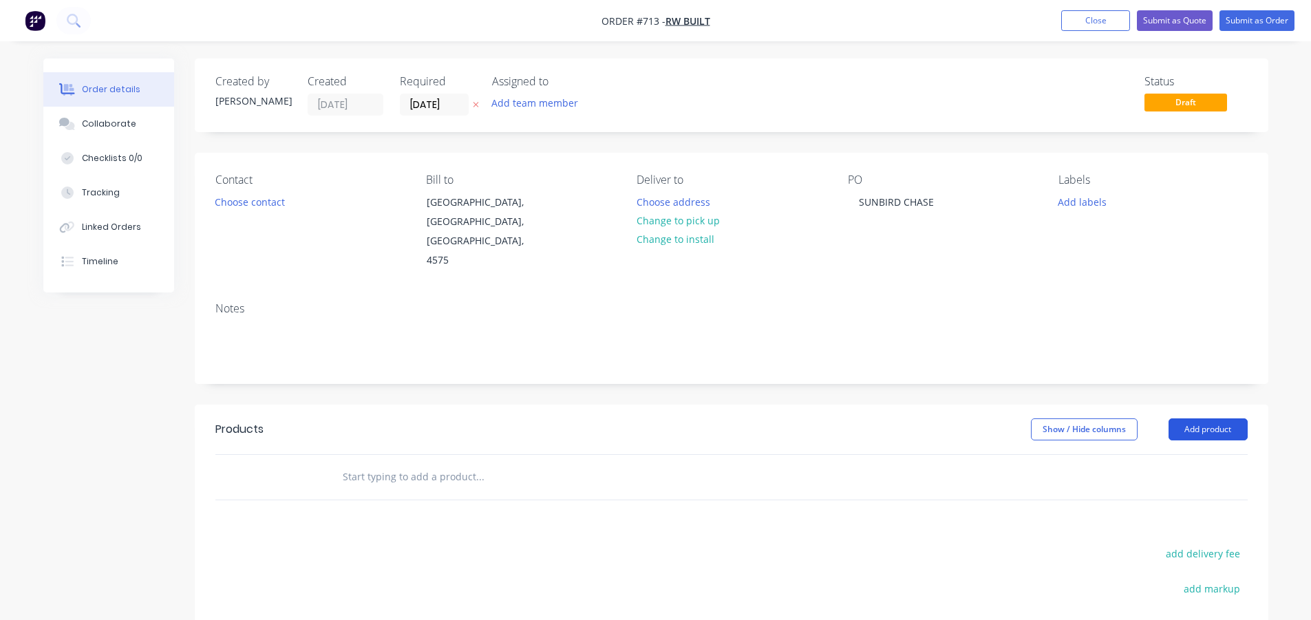
click at [1207, 418] on button "Add product" at bounding box center [1207, 429] width 79 height 22
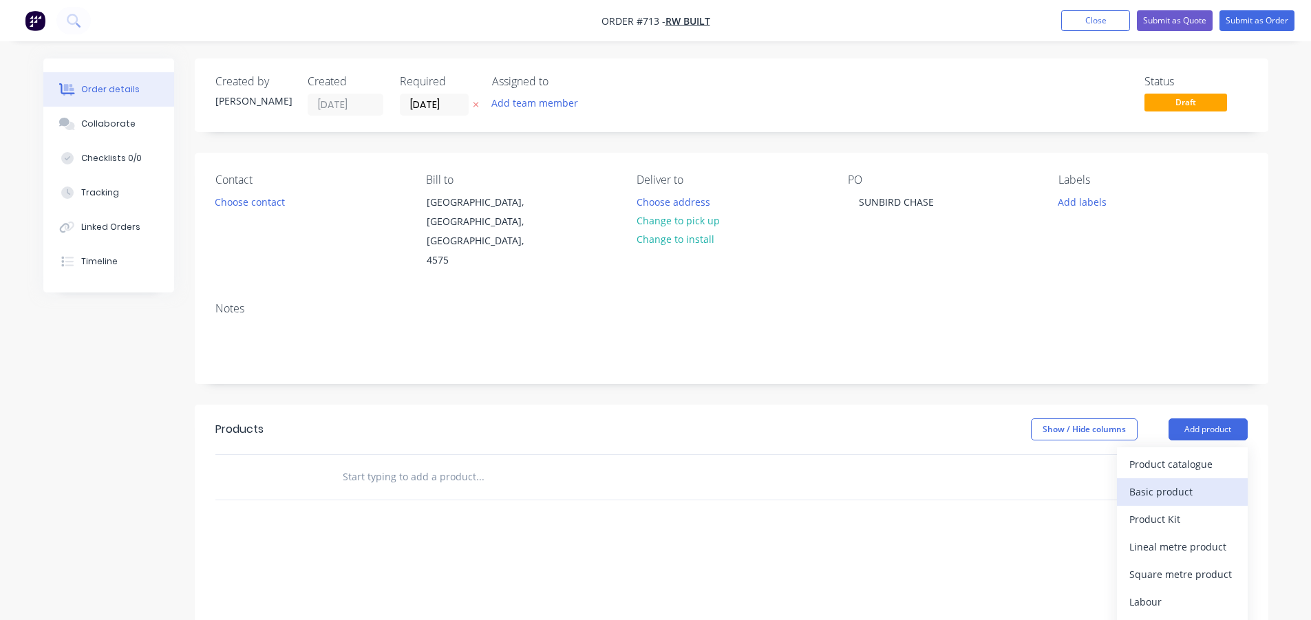
click at [1166, 482] on div "Basic product" at bounding box center [1182, 492] width 106 height 20
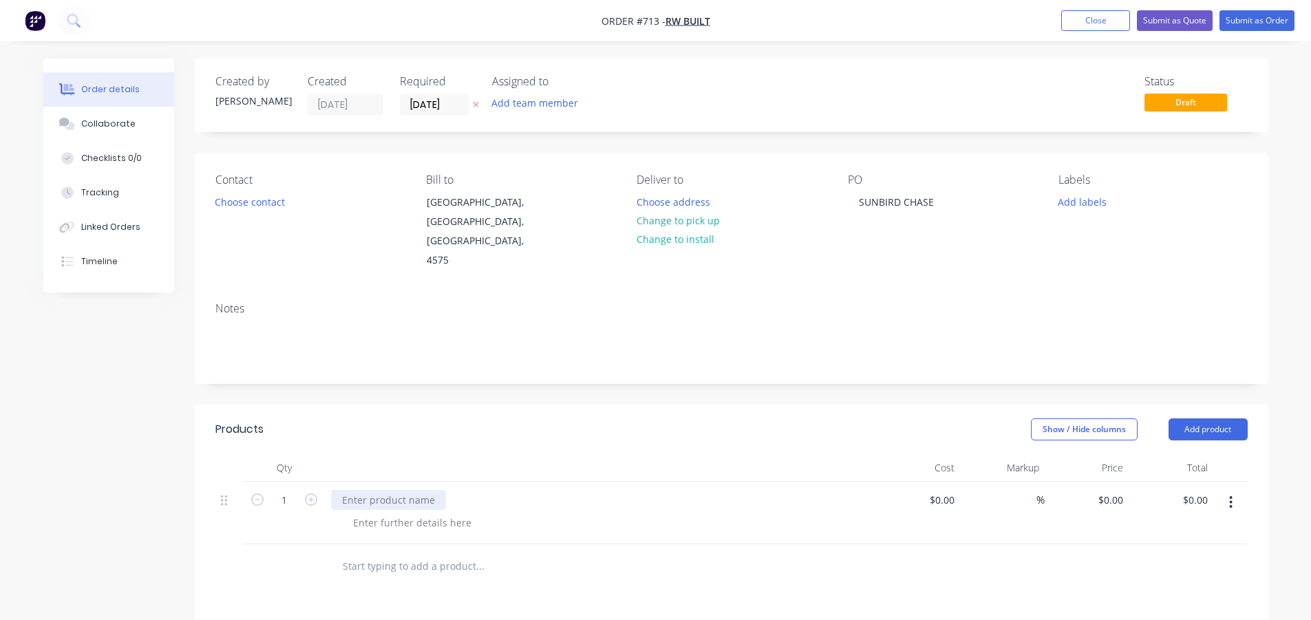
click at [392, 490] on div at bounding box center [388, 500] width 115 height 20
click at [389, 513] on div at bounding box center [412, 523] width 140 height 20
click at [411, 513] on div at bounding box center [412, 523] width 140 height 20
click at [397, 513] on div "- 50 SHS" at bounding box center [372, 523] width 60 height 20
type input "$0.00"
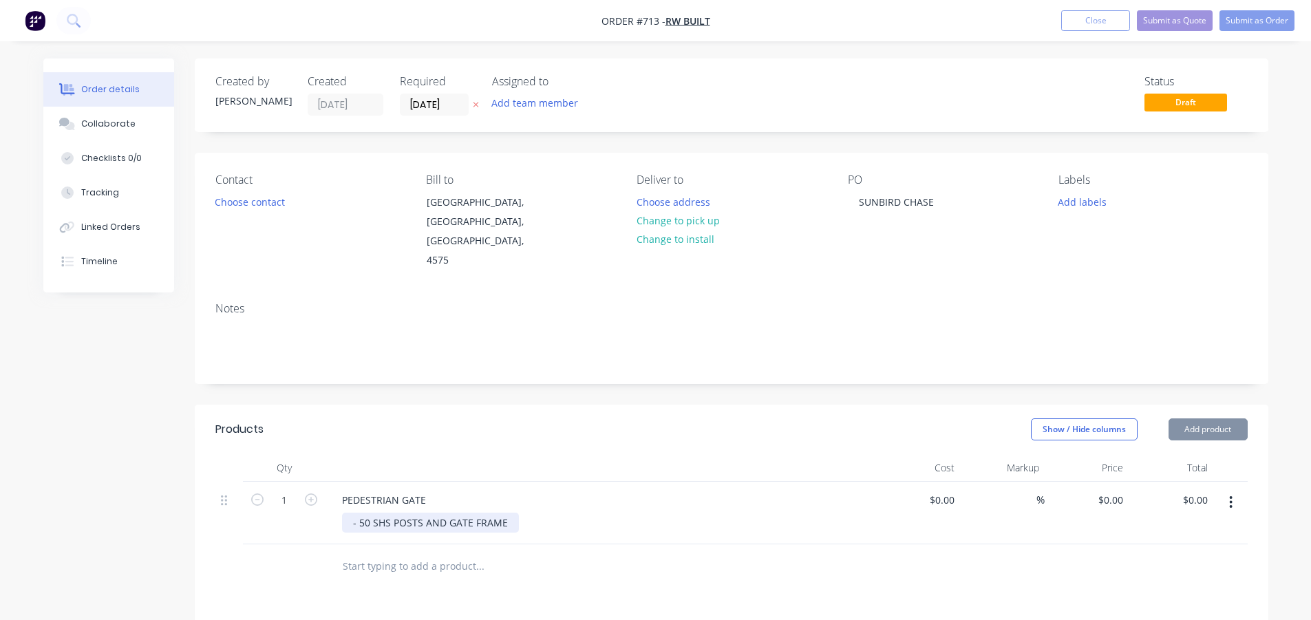
click at [506, 513] on div "- 50 SHS POSTS AND GATE FRAME" at bounding box center [430, 523] width 177 height 20
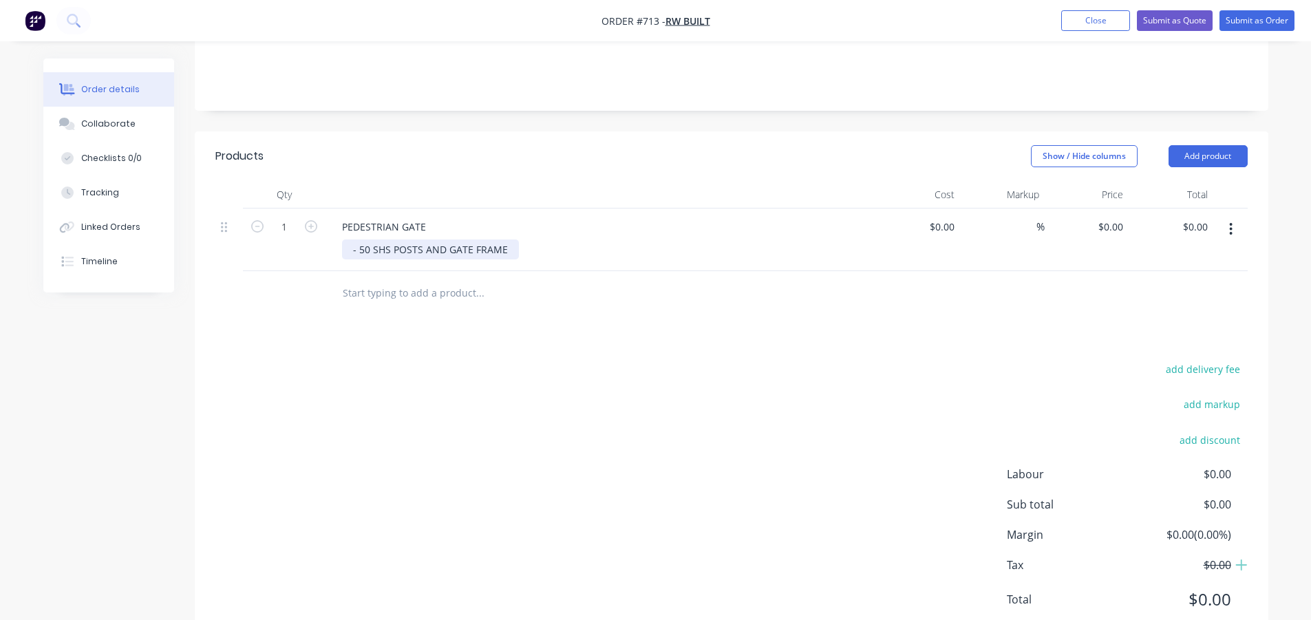
scroll to position [286, 0]
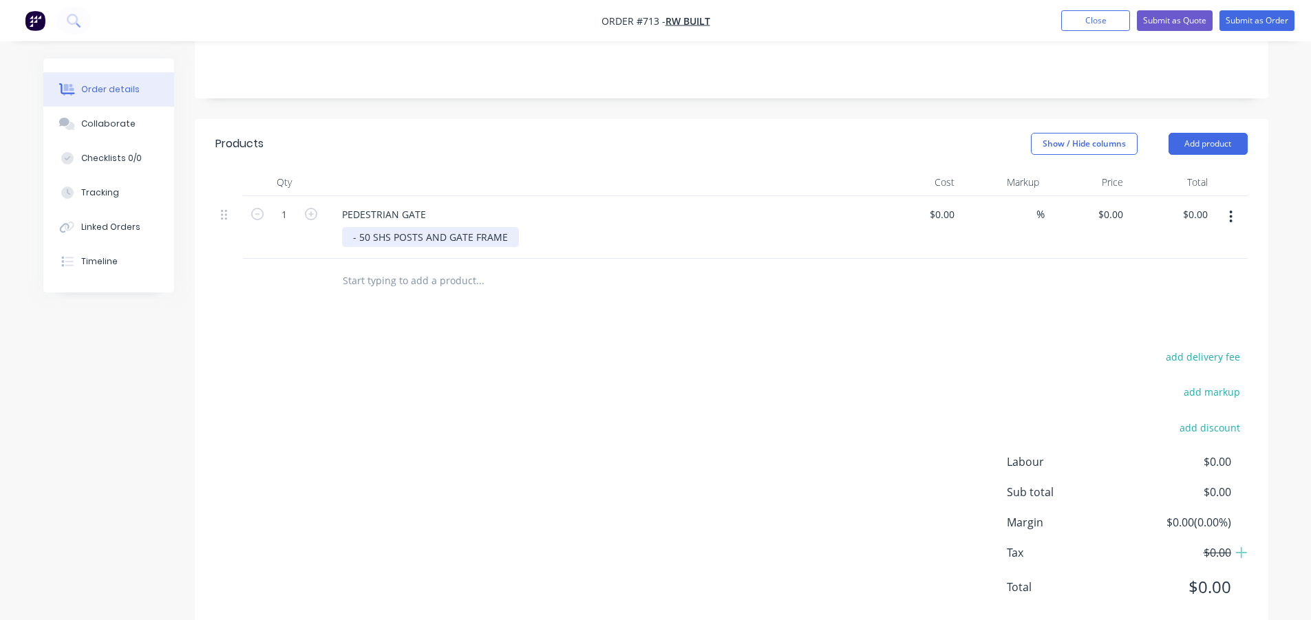
click at [504, 227] on div "- 50 SHS POSTS AND GATE FRAME" at bounding box center [430, 237] width 177 height 20
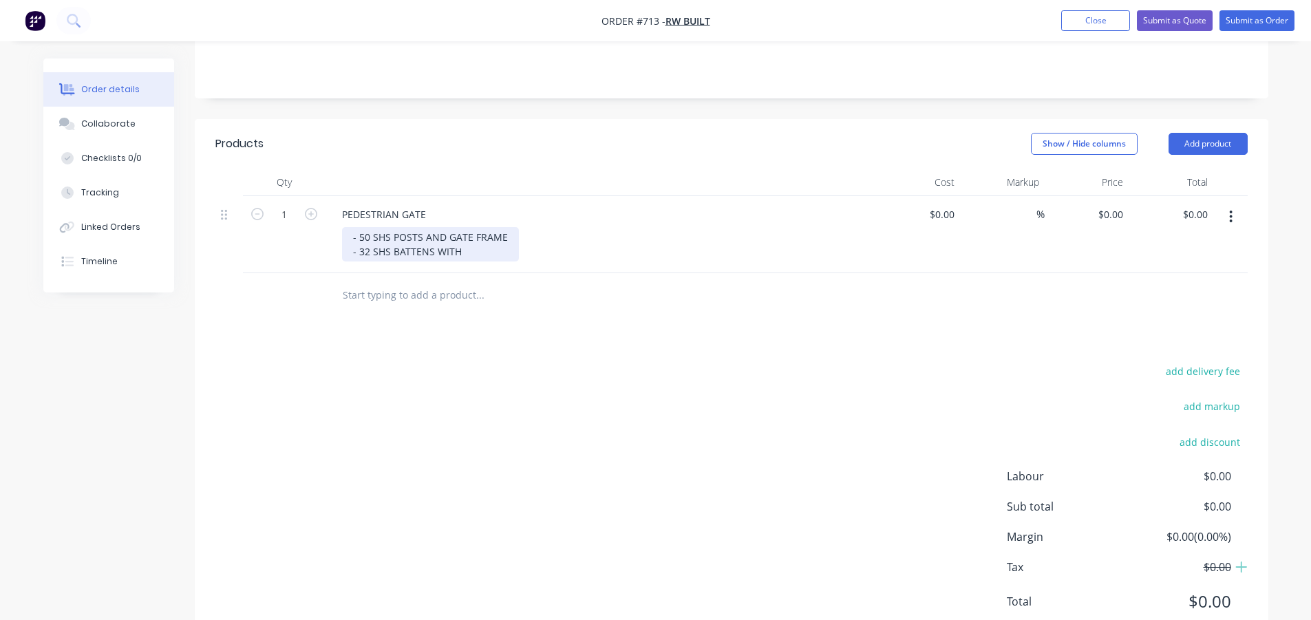
click at [478, 227] on div "- 50 SHS POSTS AND GATE FRAME - 32 SHS BATTENS WITH" at bounding box center [430, 244] width 177 height 34
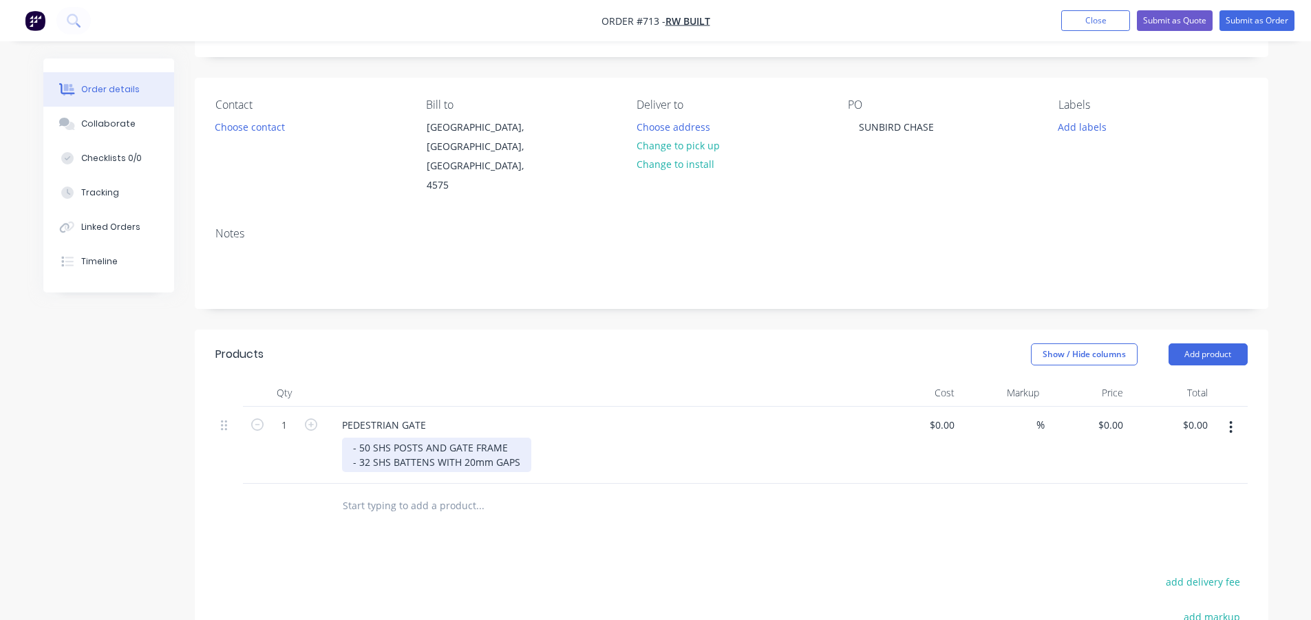
scroll to position [0, 0]
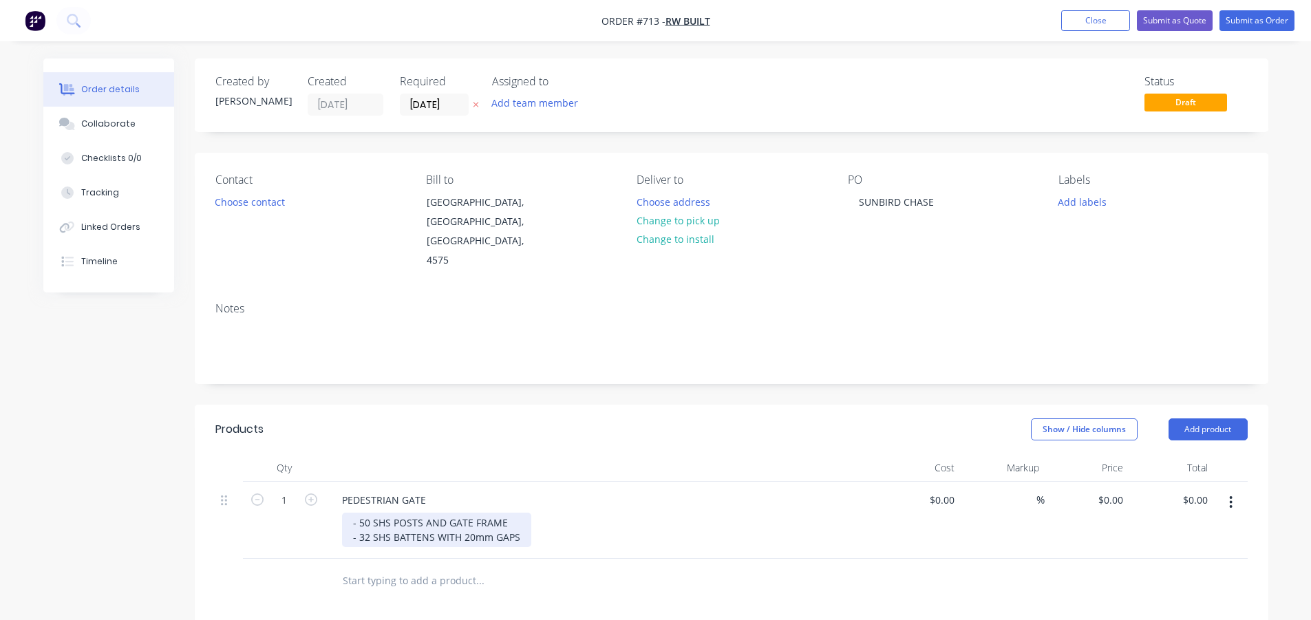
click at [522, 513] on div "- 50 SHS POSTS AND GATE FRAME - 32 SHS BATTENS WITH 20mm GAPS" at bounding box center [436, 530] width 189 height 34
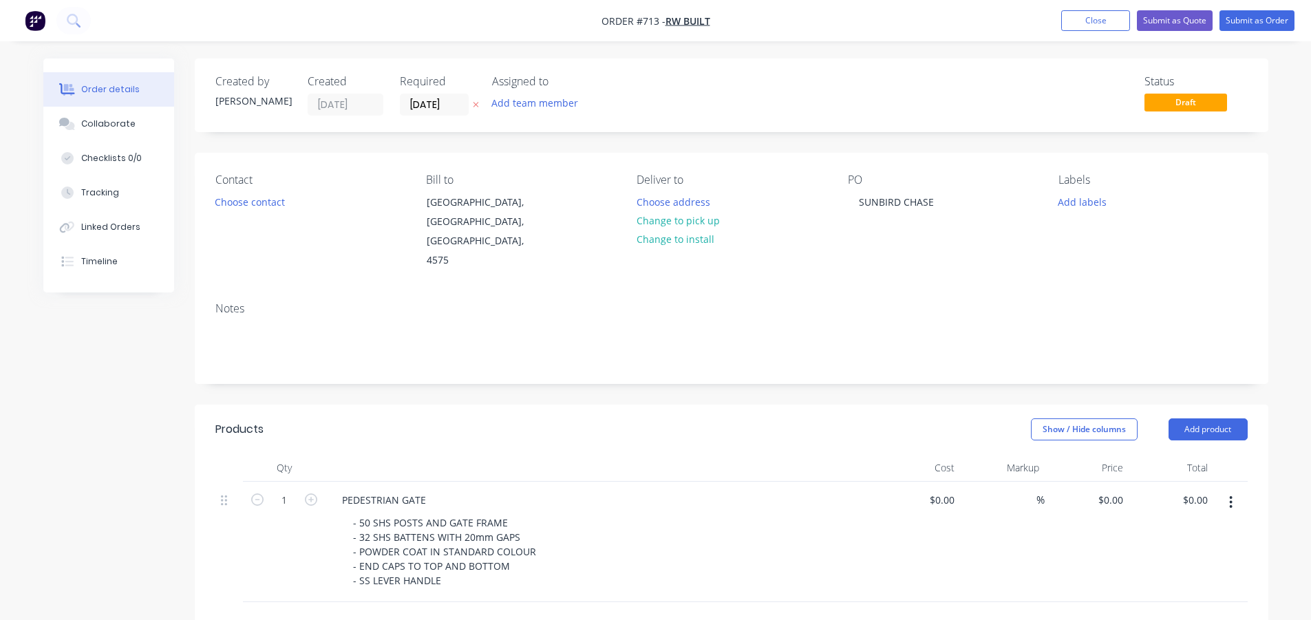
click at [458, 418] on div "Show / Hide columns Add product" at bounding box center [840, 429] width 813 height 22
click at [1119, 490] on input "0" at bounding box center [1121, 500] width 16 height 20
type input "$2,004.00"
click at [495, 405] on header "Products Show / Hide columns Add product" at bounding box center [731, 430] width 1073 height 50
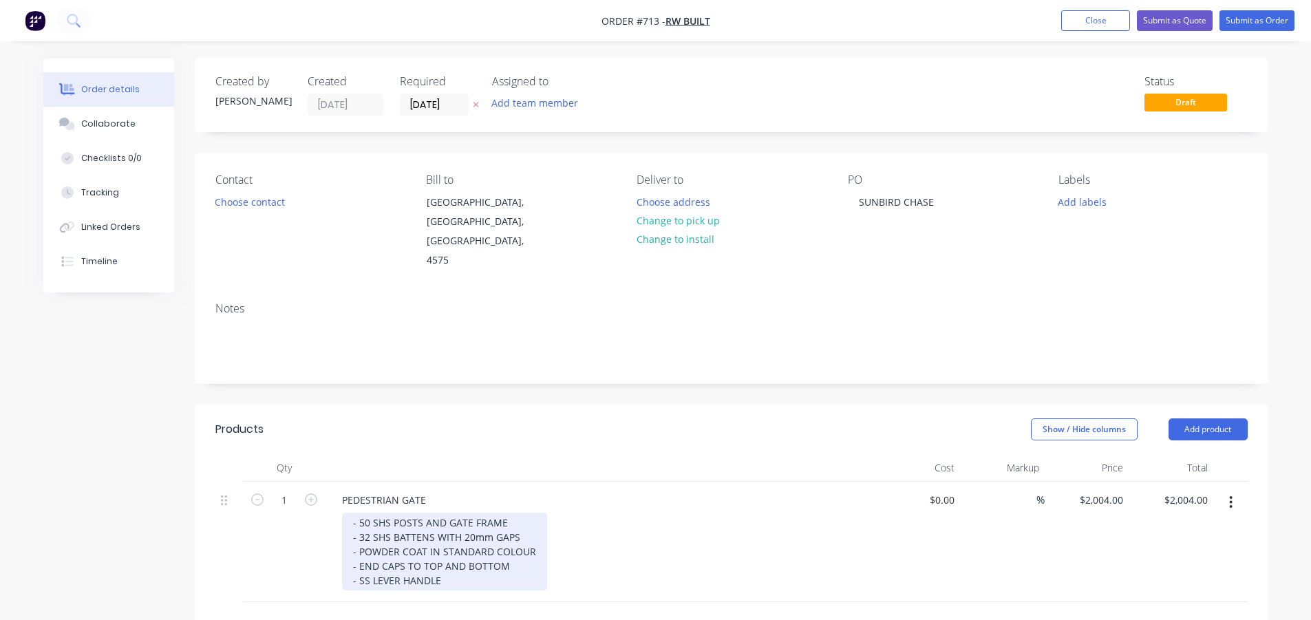
click at [447, 544] on div "- 50 SHS POSTS AND GATE FRAME - 32 SHS BATTENS WITH 20mm GAPS - POWDER COAT IN …" at bounding box center [444, 552] width 205 height 78
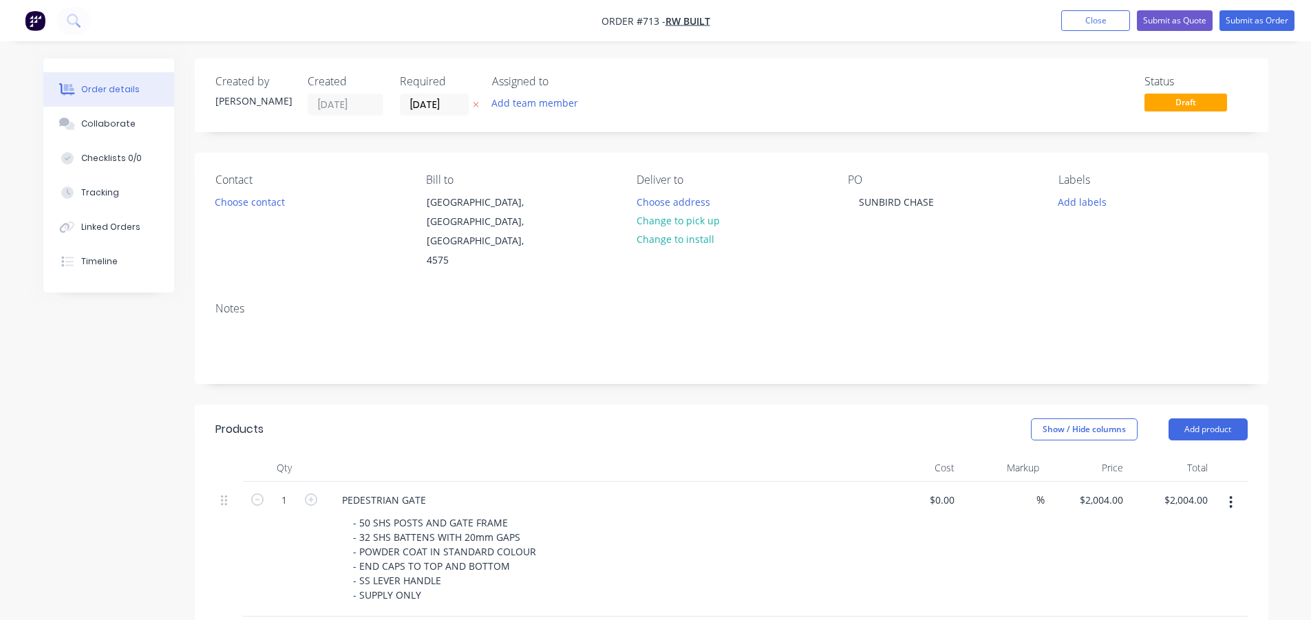
click at [500, 454] on div at bounding box center [600, 468] width 550 height 28
click at [1093, 548] on div "$2,004.00 $2,004.00" at bounding box center [1086, 549] width 85 height 135
click at [735, 418] on div "Show / Hide columns Add product" at bounding box center [840, 429] width 813 height 22
click at [1188, 22] on button "Submit as Quote" at bounding box center [1175, 20] width 76 height 21
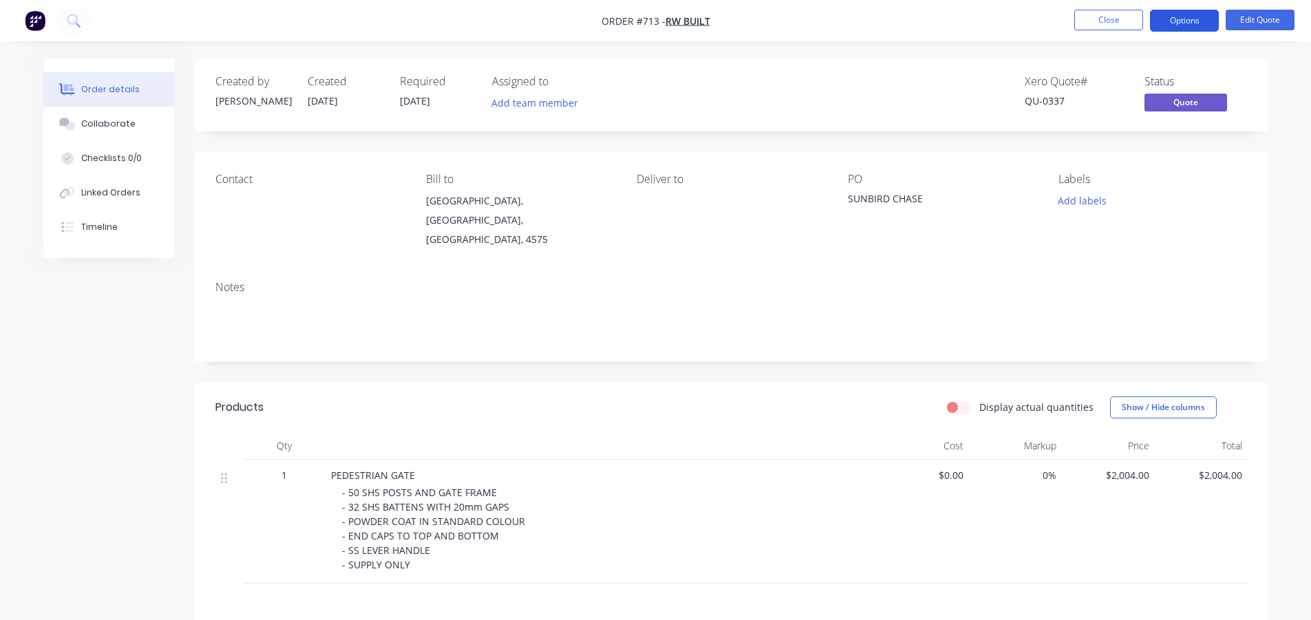
click at [1183, 14] on button "Options" at bounding box center [1184, 21] width 69 height 22
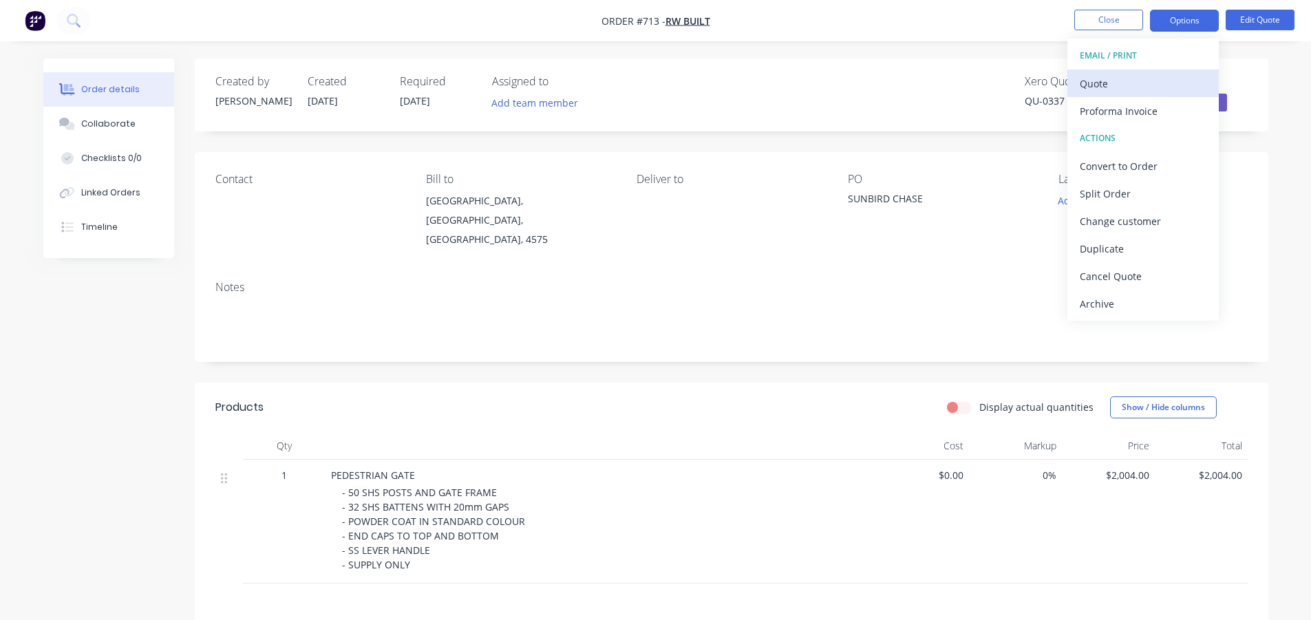
click at [1108, 81] on div "Quote" at bounding box center [1143, 84] width 127 height 20
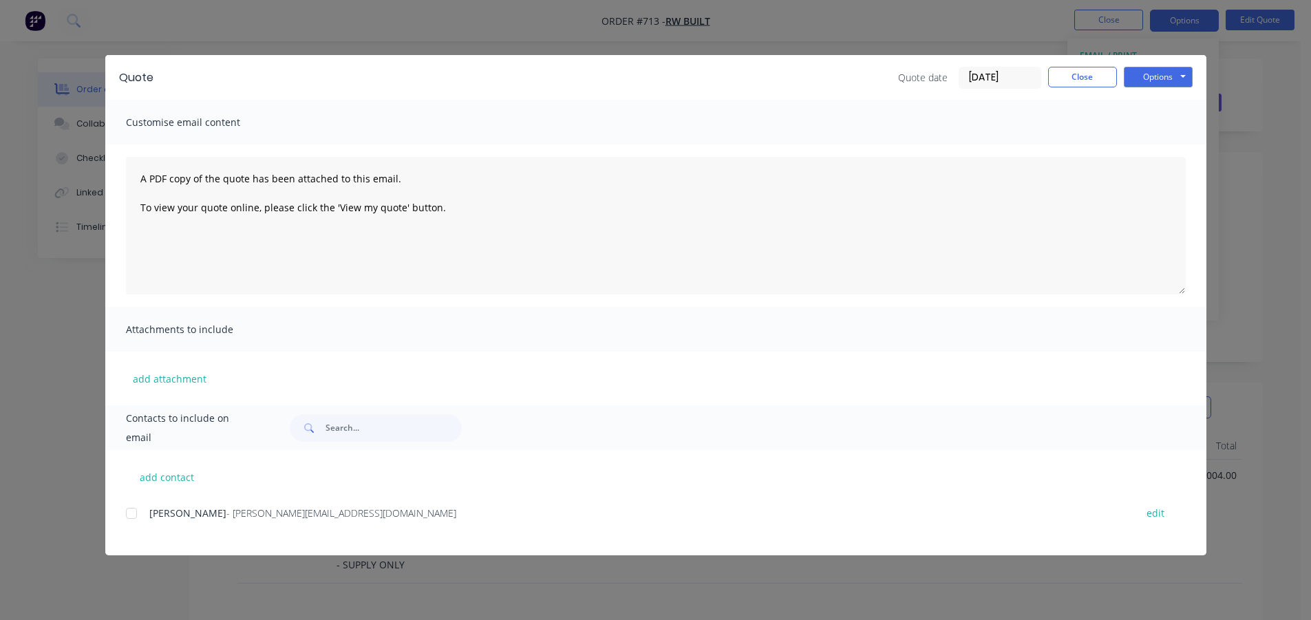
click at [138, 517] on div at bounding box center [132, 514] width 28 height 28
click at [1076, 69] on button "Close" at bounding box center [1082, 77] width 69 height 21
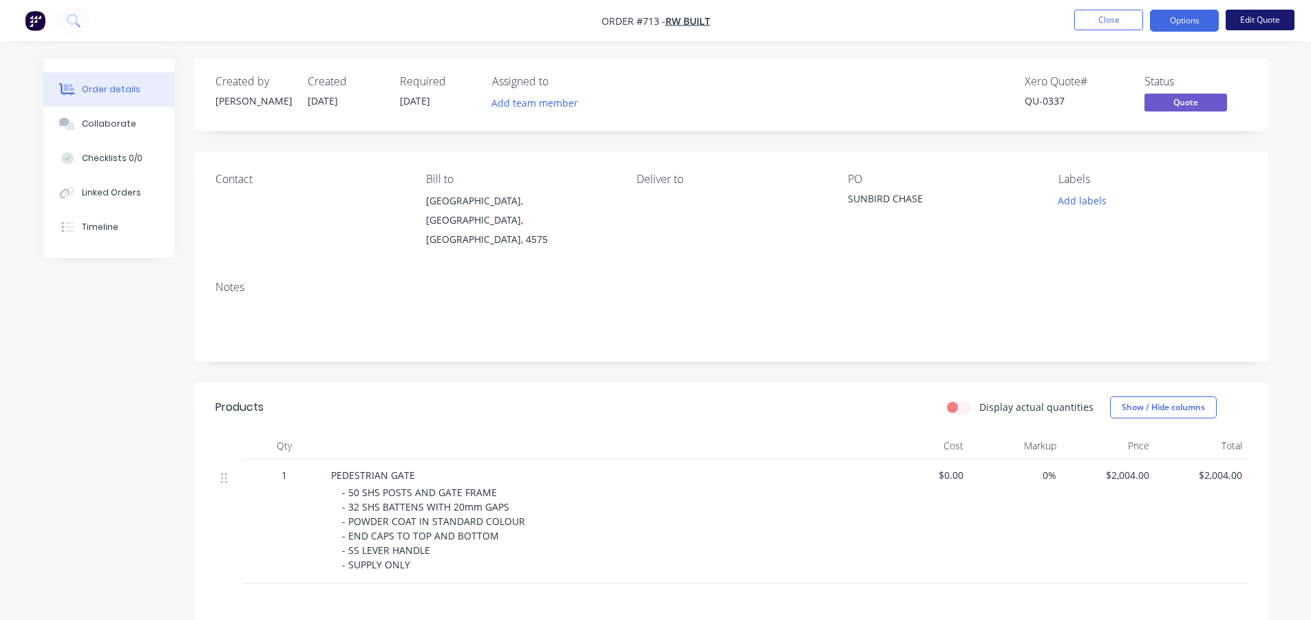
click at [1269, 15] on button "Edit Quote" at bounding box center [1259, 20] width 69 height 21
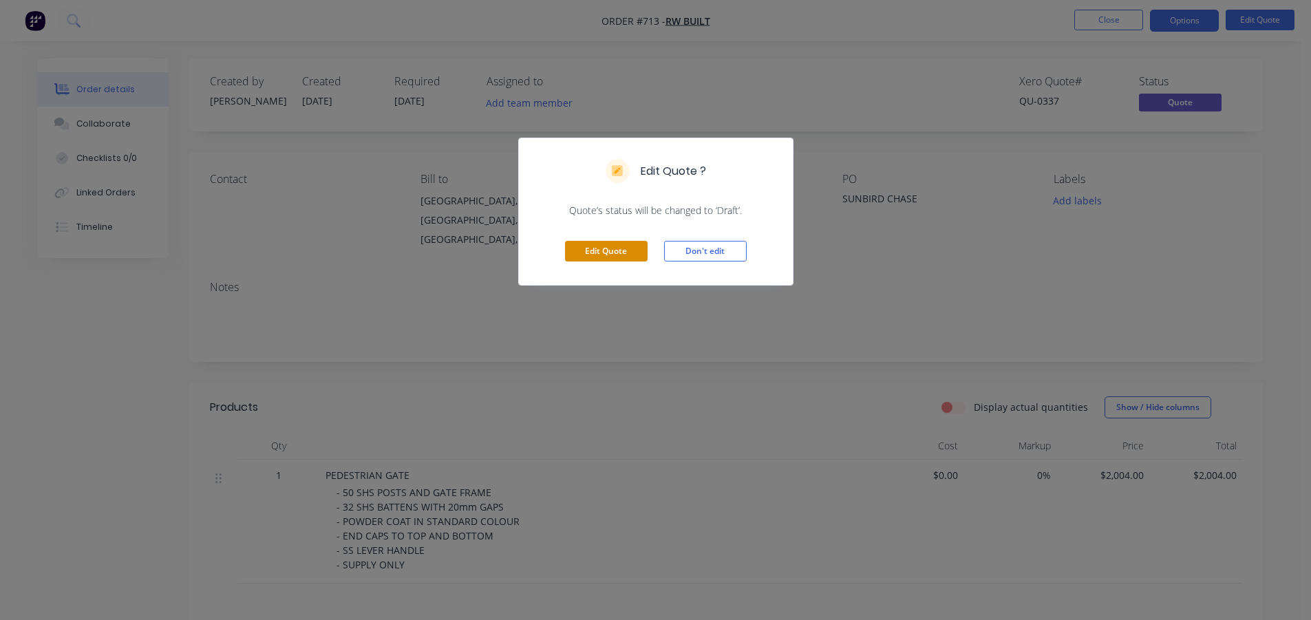
click at [619, 250] on button "Edit Quote" at bounding box center [606, 251] width 83 height 21
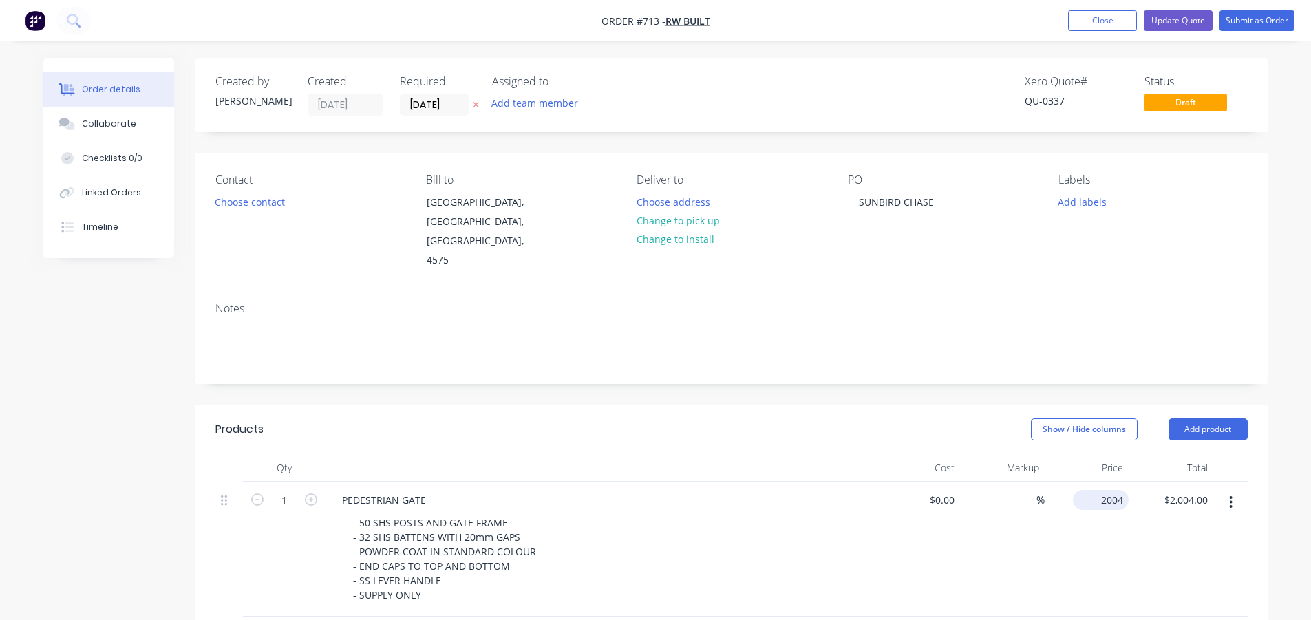
click at [1100, 490] on div "2004 $2,004.00" at bounding box center [1103, 500] width 50 height 20
type input "2"
type input "$1,995.00"
click at [749, 418] on div "Show / Hide columns Add product" at bounding box center [840, 429] width 813 height 22
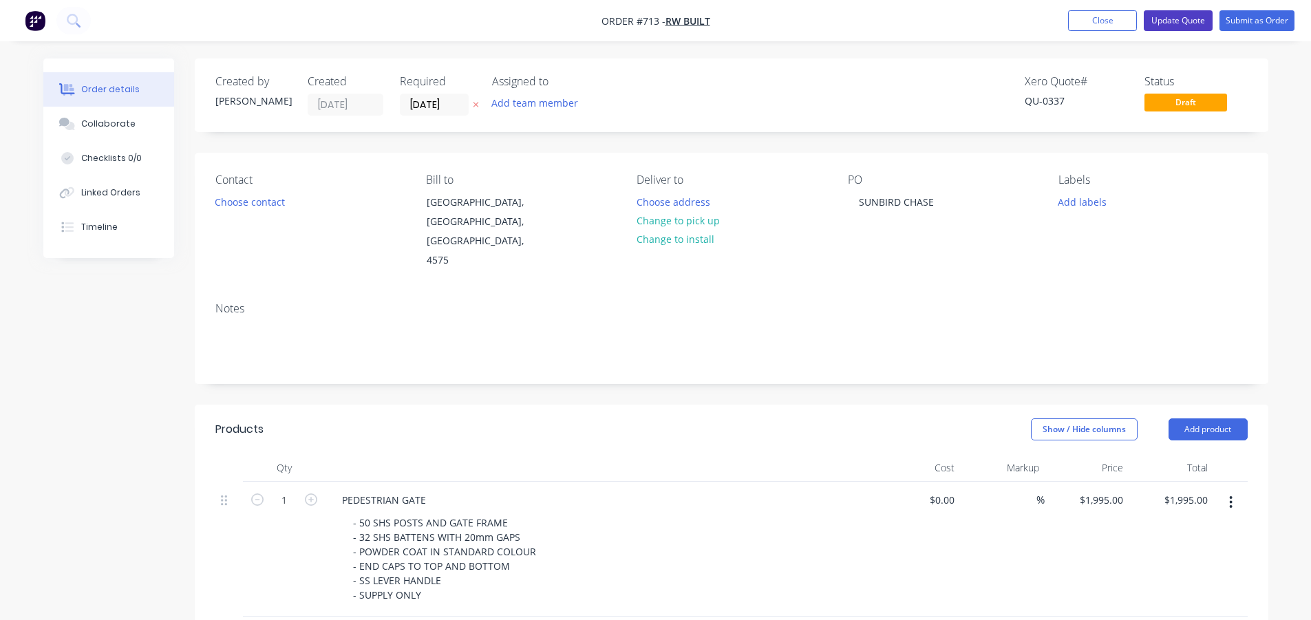
click at [1176, 21] on button "Update Quote" at bounding box center [1178, 20] width 69 height 21
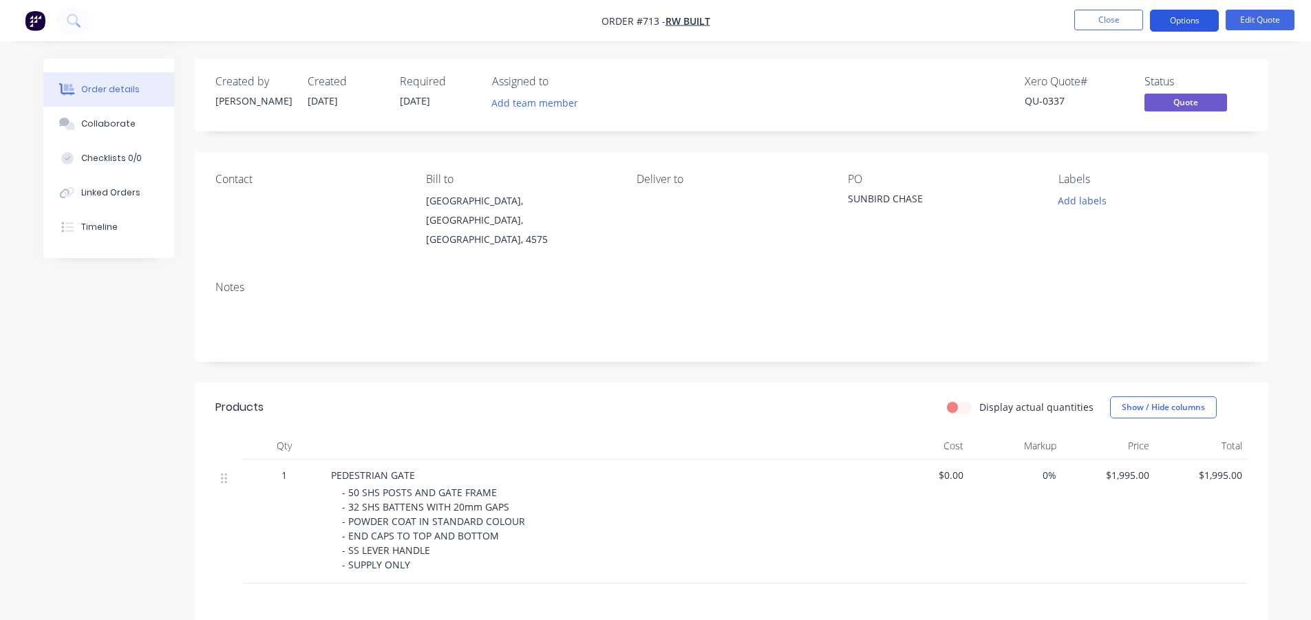
click at [1192, 23] on button "Options" at bounding box center [1184, 21] width 69 height 22
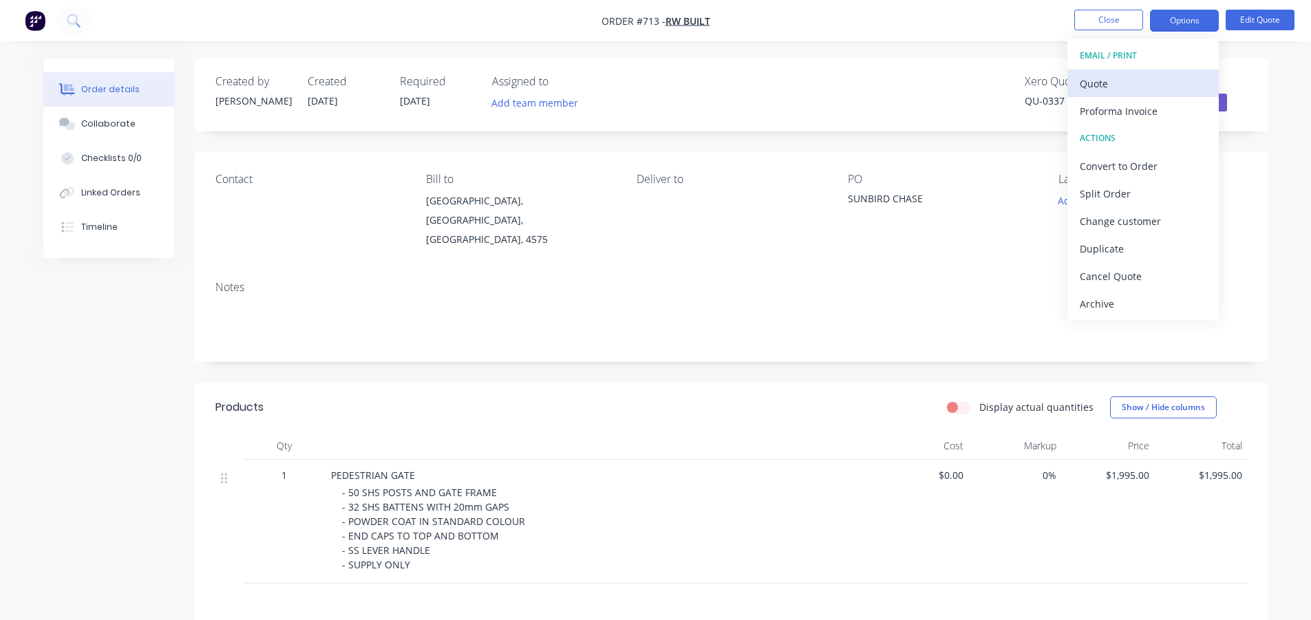
click at [1102, 85] on div "Quote" at bounding box center [1143, 84] width 127 height 20
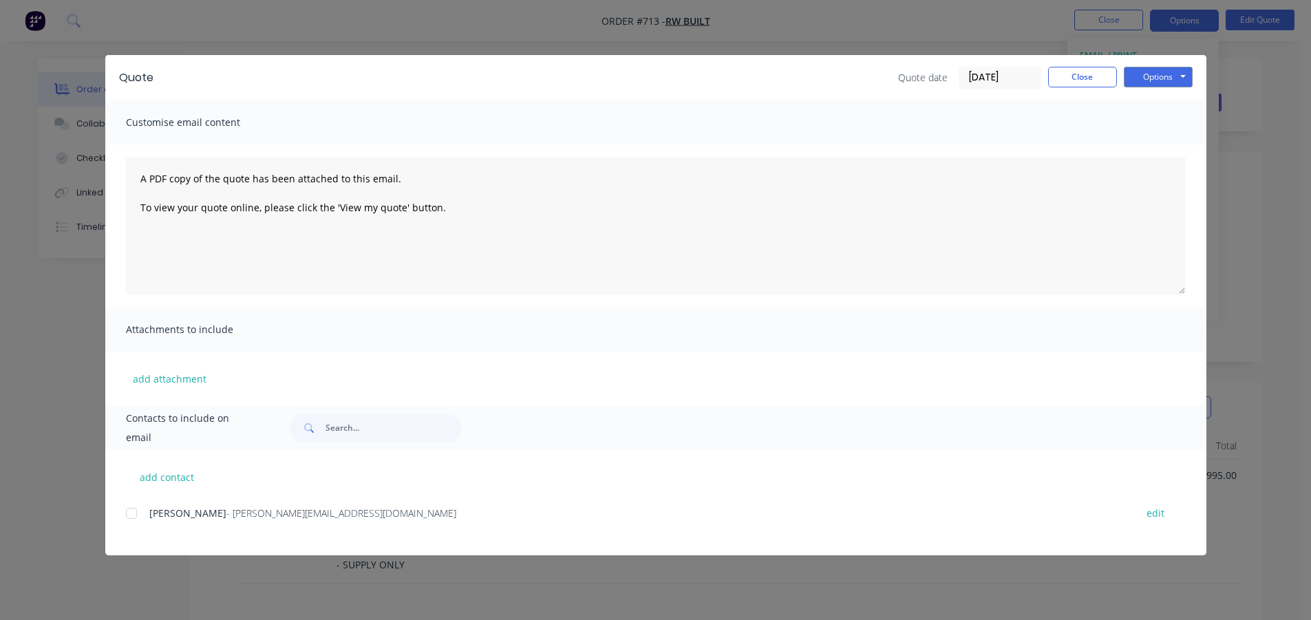
click at [131, 515] on div at bounding box center [132, 514] width 28 height 28
click at [1183, 80] on button "Options" at bounding box center [1158, 77] width 69 height 21
click at [1177, 153] on button "Email" at bounding box center [1168, 147] width 88 height 23
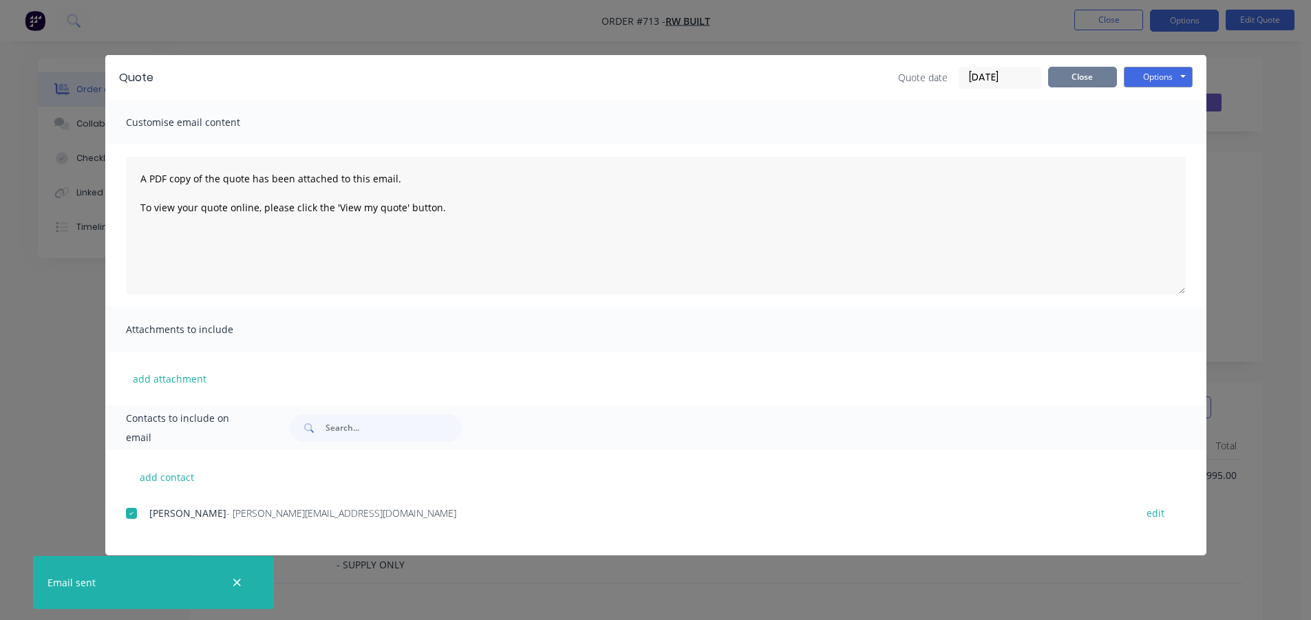
click at [1097, 76] on button "Close" at bounding box center [1082, 77] width 69 height 21
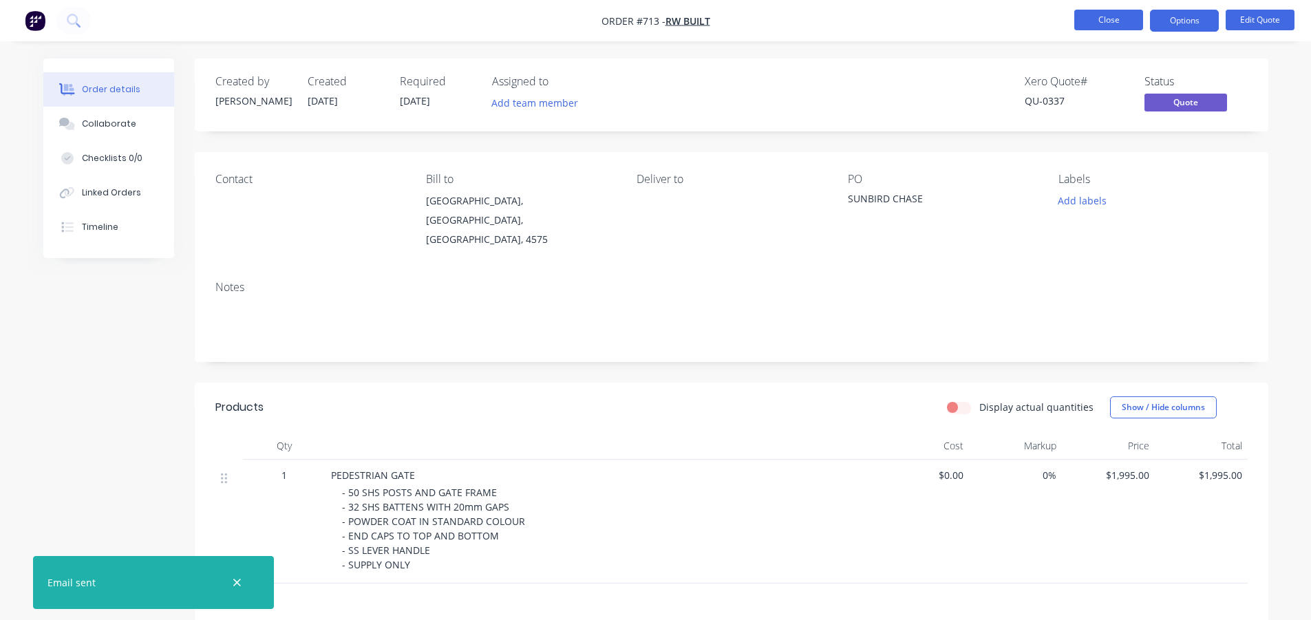
click at [1111, 21] on button "Close" at bounding box center [1108, 20] width 69 height 21
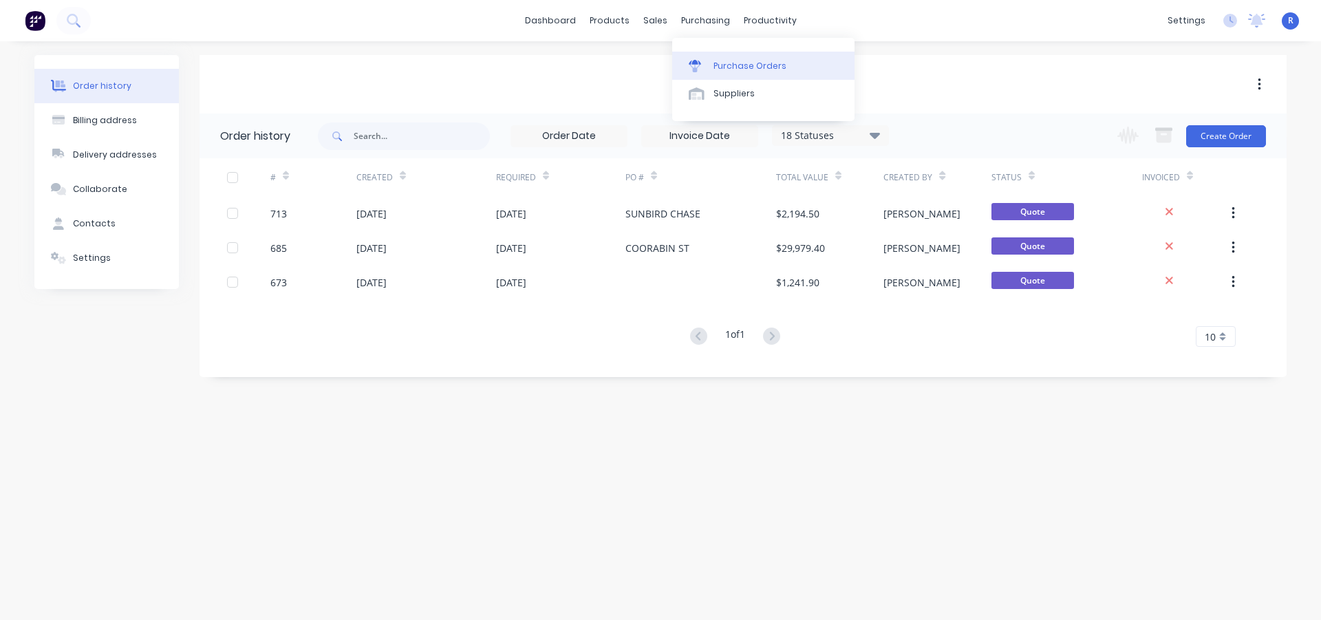
click at [718, 60] on div "Purchase Orders" at bounding box center [750, 66] width 73 height 12
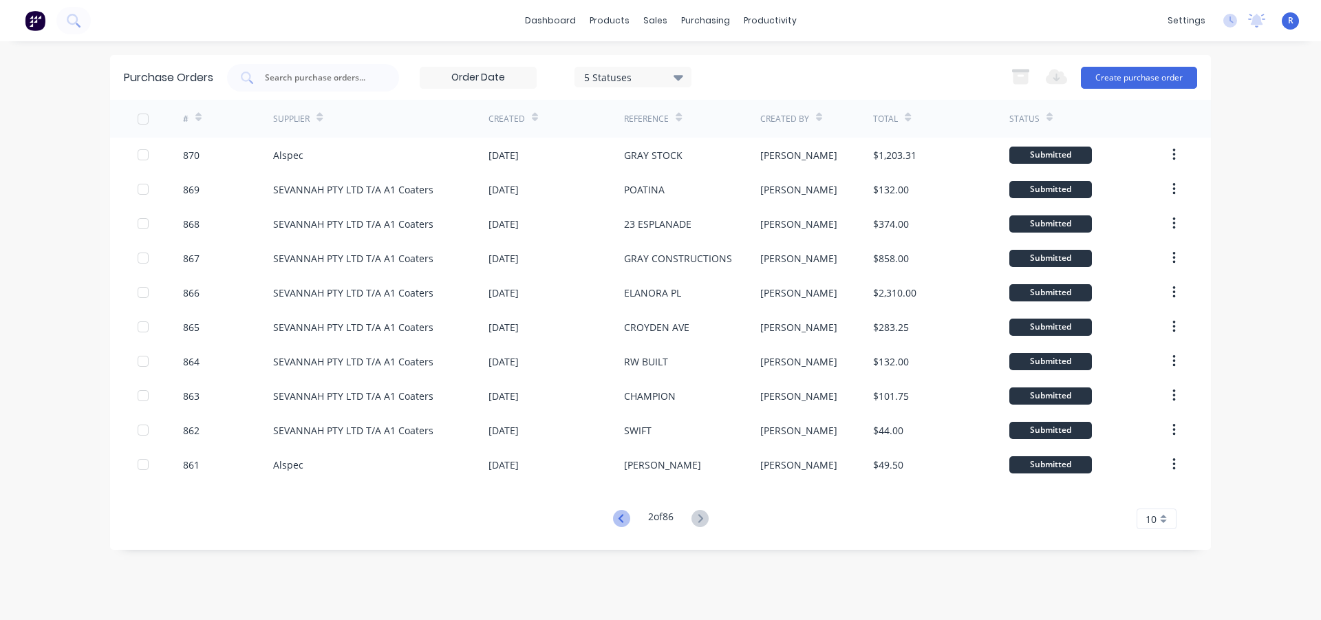
click at [622, 521] on icon at bounding box center [621, 518] width 17 height 17
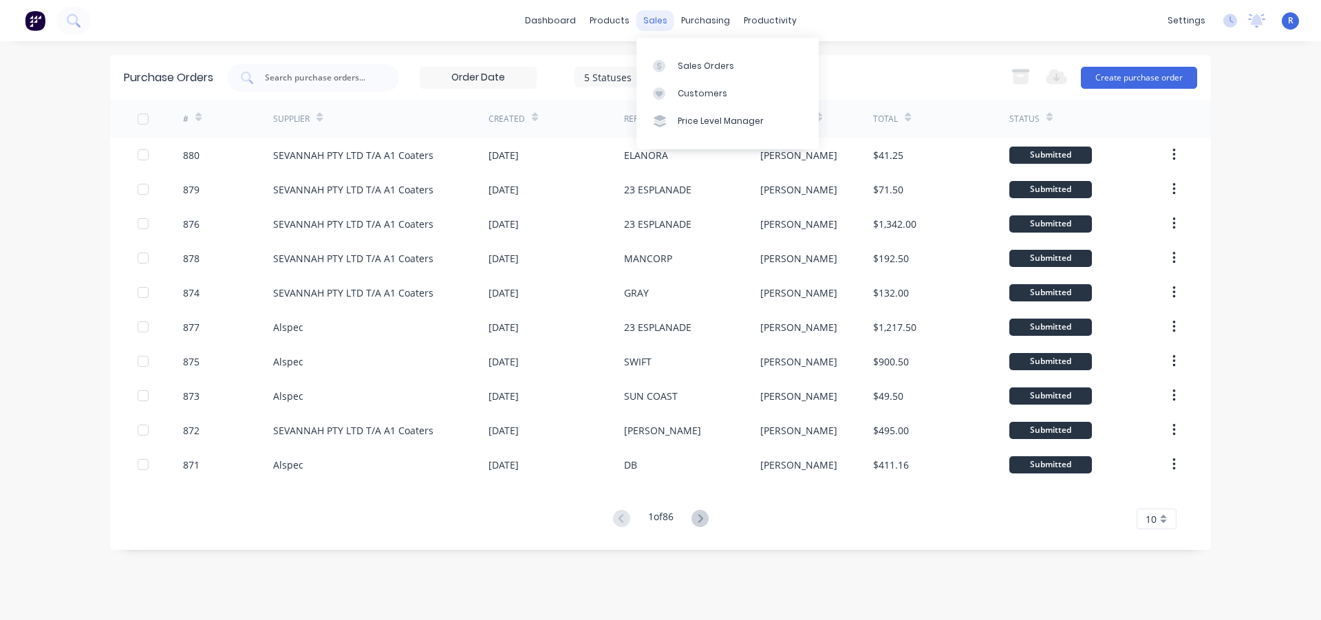
click at [647, 21] on div "sales" at bounding box center [655, 20] width 38 height 21
click at [658, 21] on div "sales" at bounding box center [655, 20] width 38 height 21
click at [707, 65] on div "Sales Orders" at bounding box center [706, 66] width 56 height 12
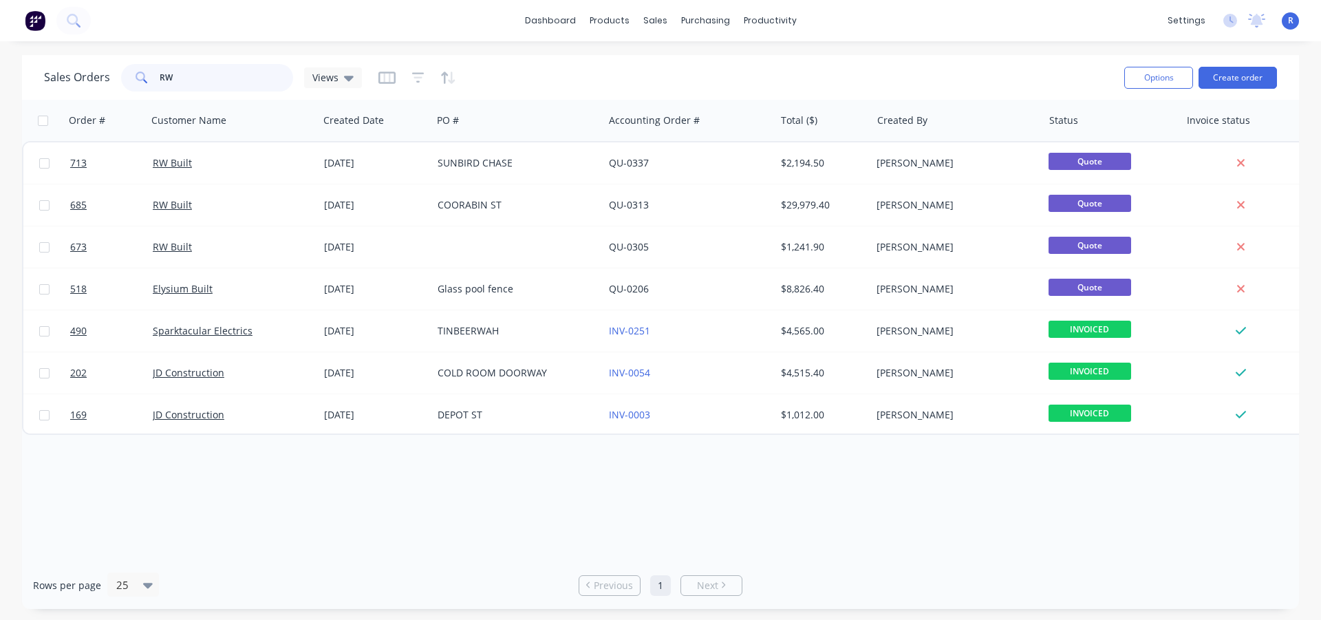
drag, startPoint x: 213, startPoint y: 79, endPoint x: 89, endPoint y: 76, distance: 123.9
click at [89, 76] on div "Sales Orders RW Views" at bounding box center [203, 78] width 318 height 28
type input "ZAK"
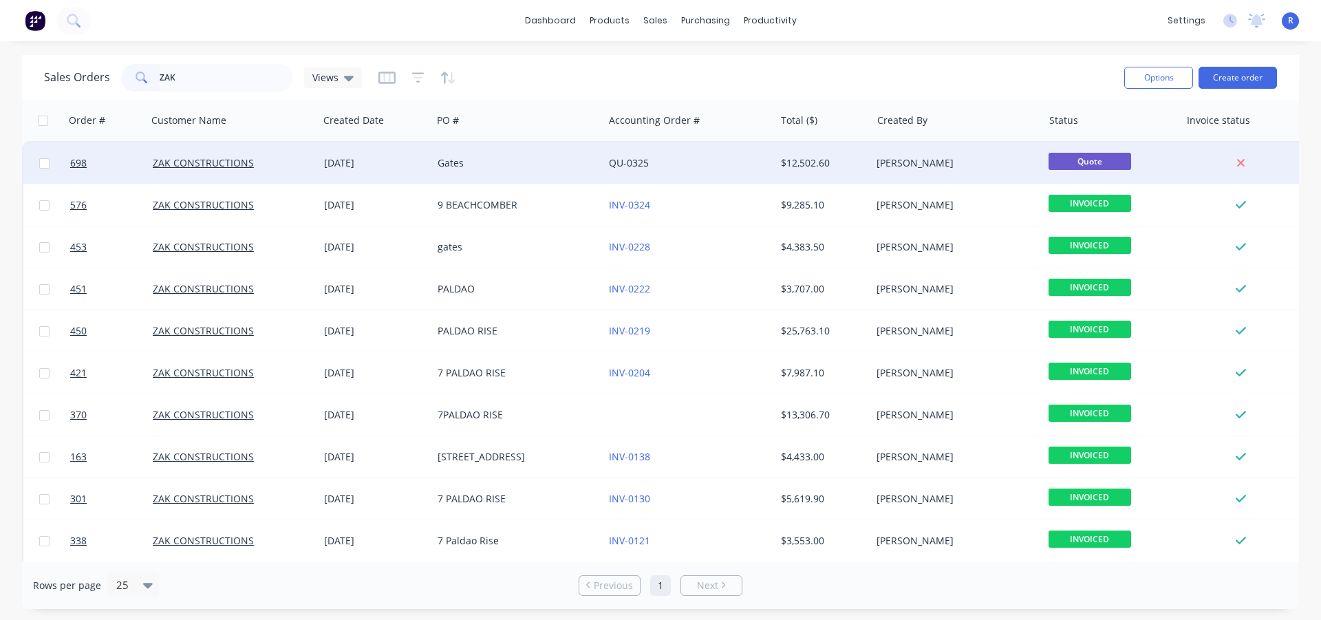
click at [462, 167] on div "Gates" at bounding box center [514, 163] width 153 height 14
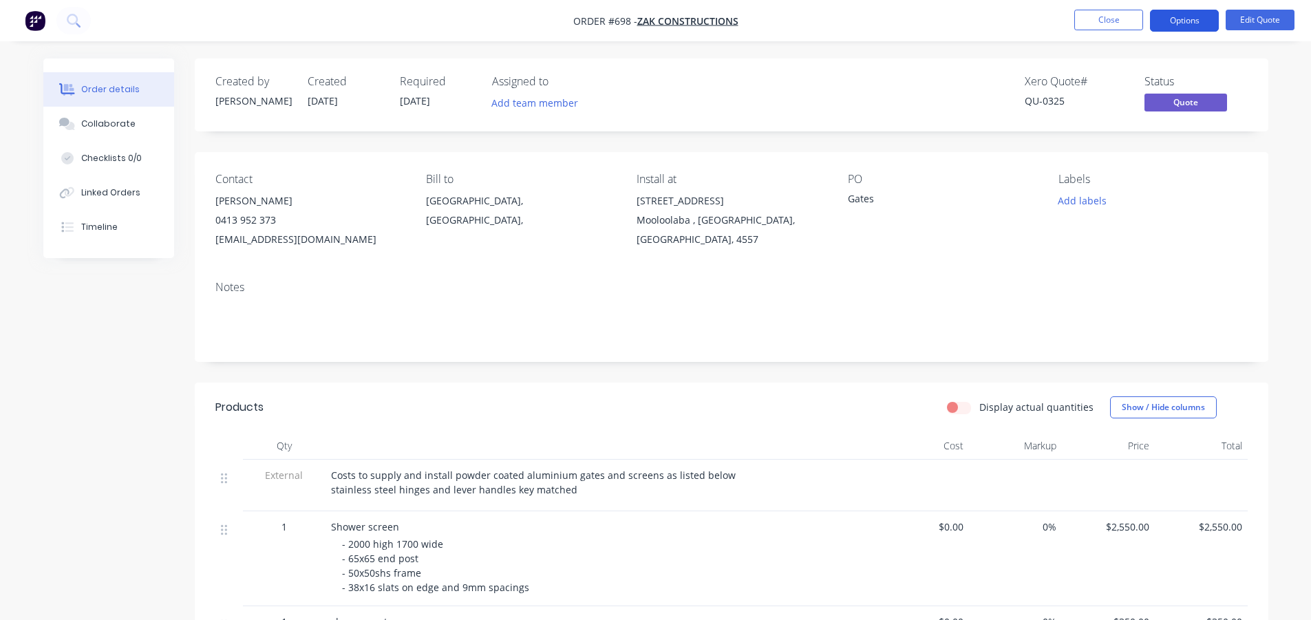
click at [1173, 15] on button "Options" at bounding box center [1184, 21] width 69 height 22
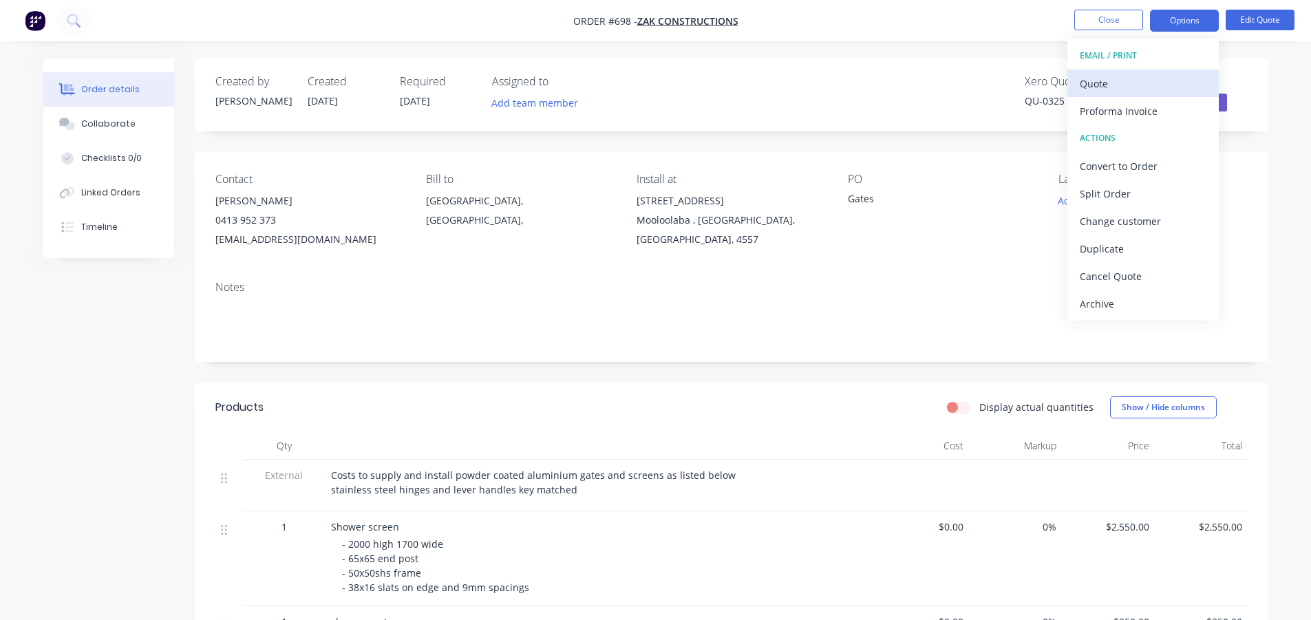
click at [1113, 72] on button "Quote" at bounding box center [1142, 83] width 151 height 28
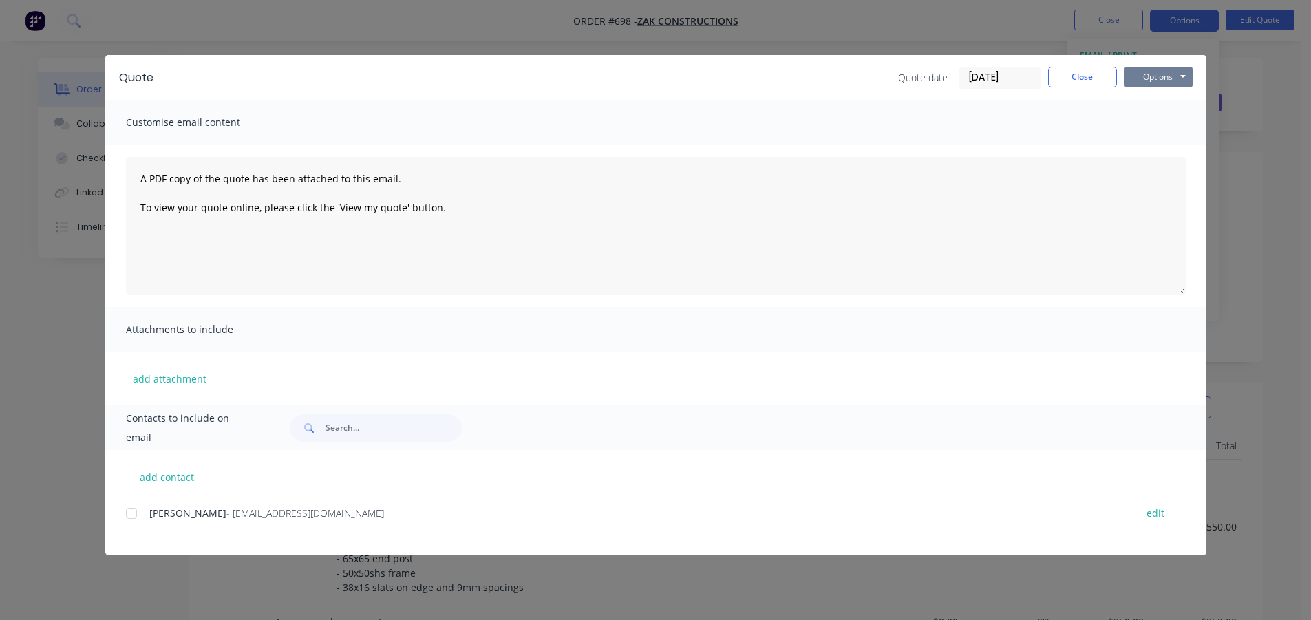
click at [1132, 67] on button "Options" at bounding box center [1158, 77] width 69 height 21
click at [1144, 123] on button "Print" at bounding box center [1168, 124] width 88 height 23
click at [1078, 80] on button "Close" at bounding box center [1082, 77] width 69 height 21
